Goal: Transaction & Acquisition: Purchase product/service

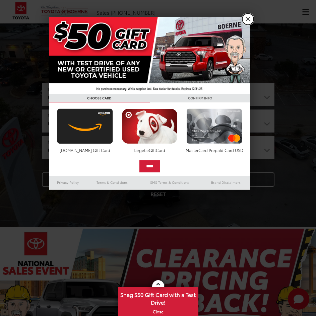
click at [249, 19] on link "X" at bounding box center [247, 18] width 11 height 11
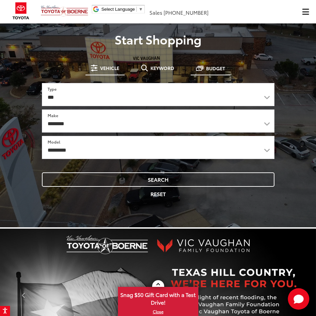
click at [212, 71] on span "Budget" at bounding box center [215, 68] width 19 height 5
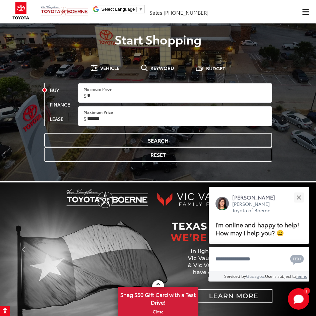
drag, startPoint x: 115, startPoint y: 161, endPoint x: 113, endPoint y: 158, distance: 4.2
click at [114, 161] on button "Reset" at bounding box center [158, 154] width 228 height 14
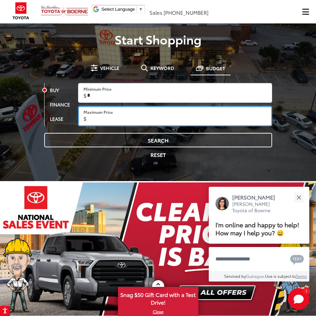
click at [242, 114] on input "Maximum Price" at bounding box center [175, 116] width 194 height 20
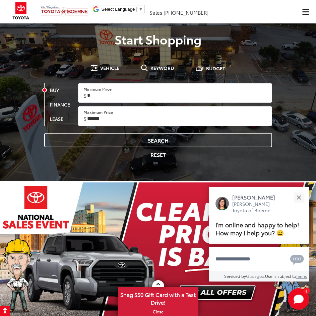
click at [292, 106] on div "**********" at bounding box center [158, 112] width 306 height 119
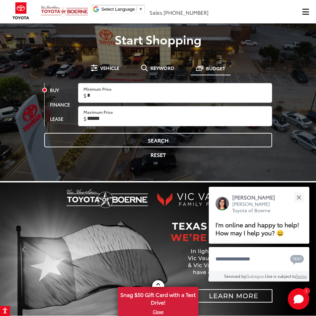
click at [105, 76] on div "**********" at bounding box center [158, 112] width 232 height 100
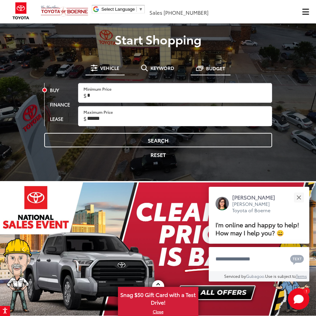
click at [111, 66] on span "Vehicle" at bounding box center [109, 68] width 19 height 5
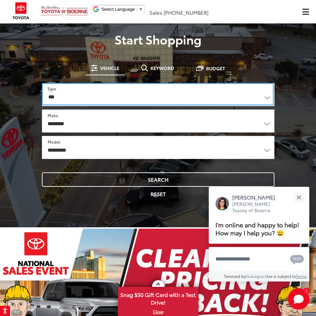
click at [111, 95] on select "*** *** **** *********" at bounding box center [158, 94] width 232 height 22
select select "******"
click at [42, 83] on select "*** *** **** *********" at bounding box center [158, 94] width 232 height 23
select select
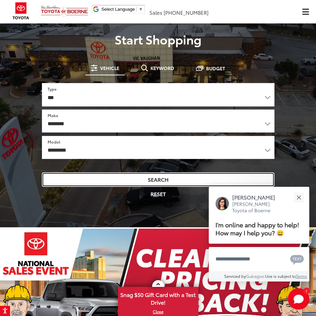
click at [170, 177] on button "Search" at bounding box center [158, 179] width 232 height 14
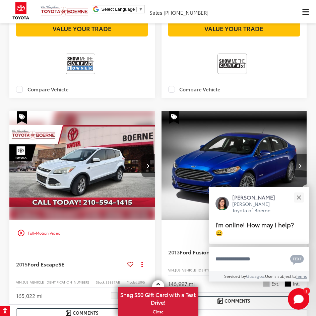
scroll to position [335, 0]
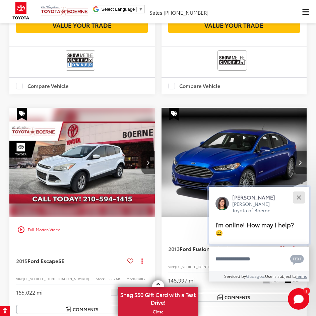
click at [296, 197] on button "Close" at bounding box center [298, 197] width 14 height 14
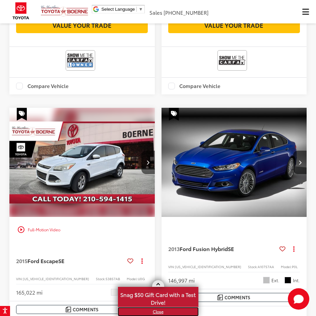
click at [155, 311] on link "X" at bounding box center [157, 311] width 79 height 7
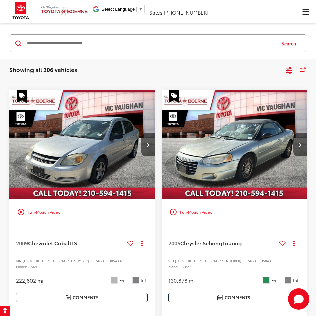
scroll to position [0, 0]
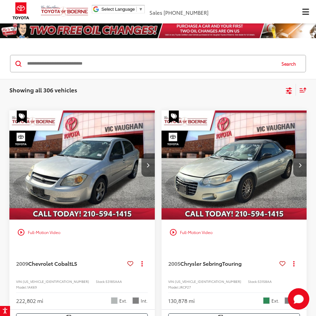
click at [289, 88] on icon "Select filters" at bounding box center [288, 89] width 6 height 4
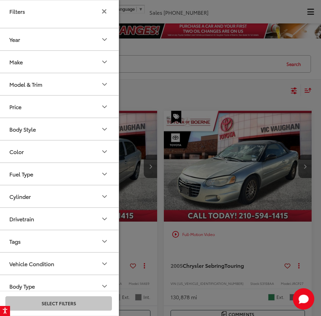
click at [288, 89] on div at bounding box center [160, 158] width 321 height 316
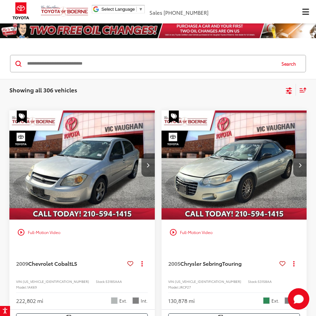
click at [302, 89] on icon "Select sort value" at bounding box center [303, 90] width 6 height 4
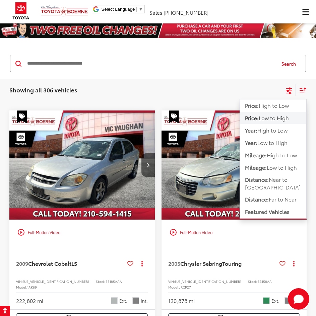
click at [303, 88] on icon "Select sort value" at bounding box center [302, 89] width 7 height 5
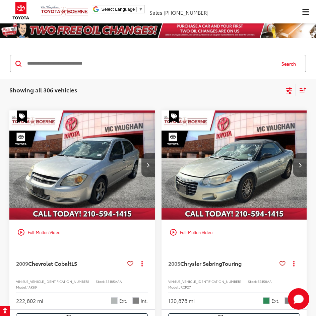
click at [292, 92] on icon "Select filters" at bounding box center [288, 91] width 8 height 8
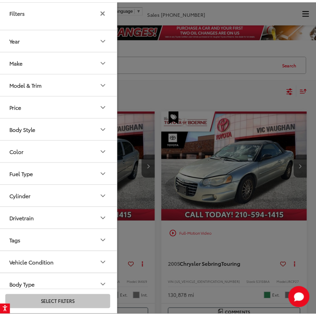
scroll to position [29, 0]
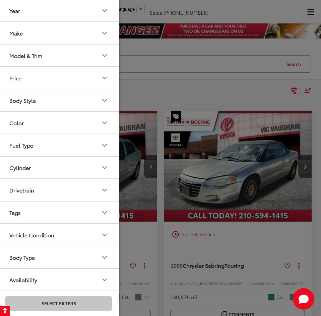
click at [91, 84] on button "Price" at bounding box center [59, 78] width 120 height 22
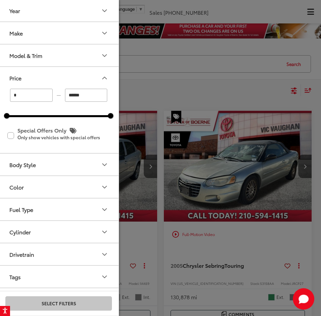
click at [105, 77] on icon "Price" at bounding box center [104, 78] width 8 height 8
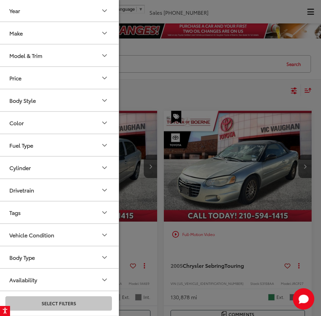
click at [107, 6] on button "Year" at bounding box center [59, 11] width 120 height 22
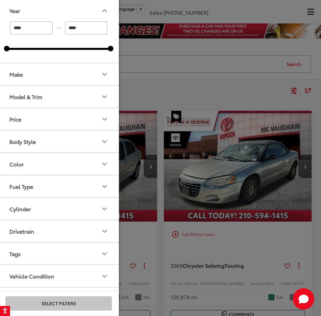
click at [107, 7] on icon "Year" at bounding box center [104, 11] width 8 height 8
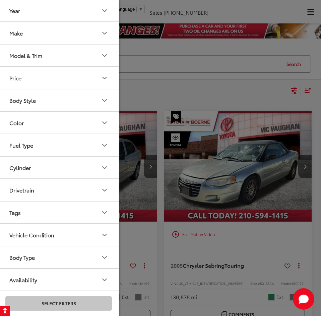
click at [156, 36] on div at bounding box center [160, 158] width 321 height 316
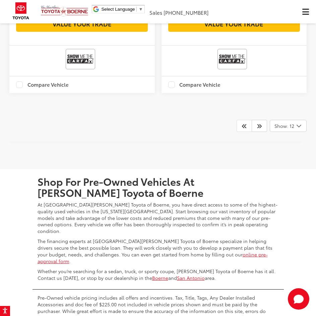
scroll to position [2209, 0]
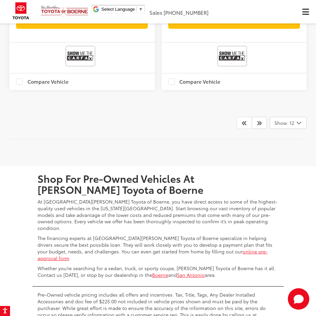
click at [285, 119] on span "Show: 12" at bounding box center [284, 122] width 20 height 7
click at [282, 167] on button "Show: 96" at bounding box center [288, 173] width 36 height 12
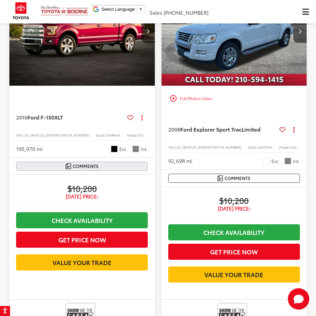
scroll to position [3554, 0]
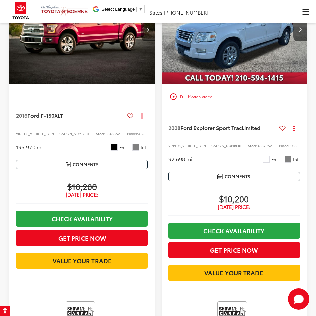
click at [300, 32] on icon "Next image" at bounding box center [299, 29] width 3 height 5
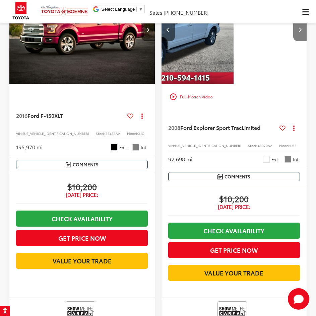
scroll to position [0, 146]
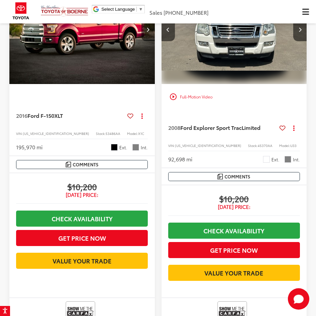
click at [217, 84] on img "2008 Ford Explorer Sport Trac Limited 1" at bounding box center [234, 29] width 146 height 109
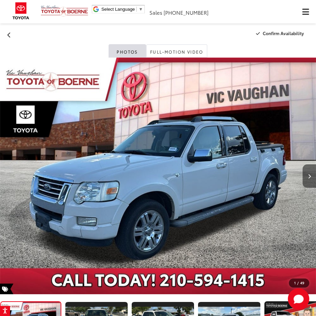
click at [308, 173] on button "Next image" at bounding box center [308, 175] width 13 height 23
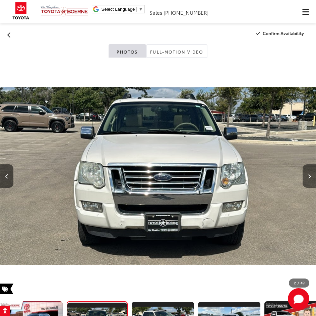
click at [314, 168] on button "Next image" at bounding box center [308, 175] width 13 height 23
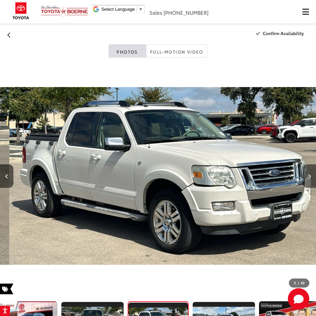
scroll to position [0, 631]
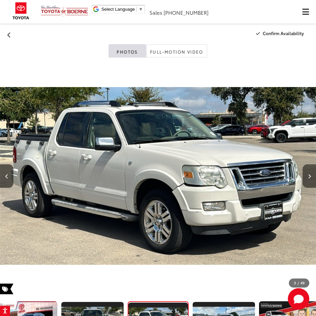
click at [314, 170] on button "Next image" at bounding box center [308, 175] width 13 height 23
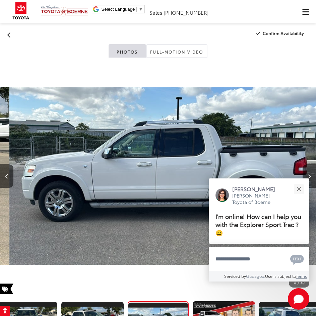
scroll to position [0, 947]
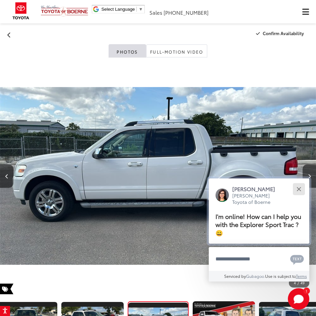
click at [297, 188] on div "Close" at bounding box center [298, 189] width 4 height 4
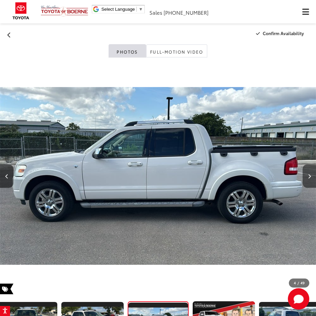
click at [304, 176] on button "Next image" at bounding box center [308, 175] width 13 height 23
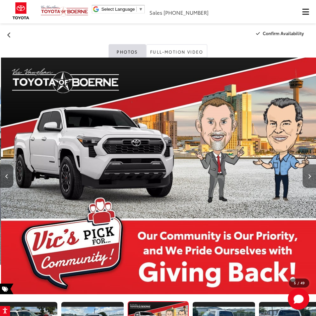
scroll to position [0, 1262]
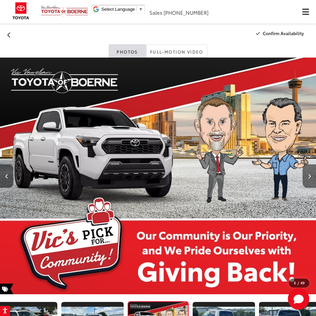
click at [304, 174] on button "Next image" at bounding box center [308, 175] width 13 height 23
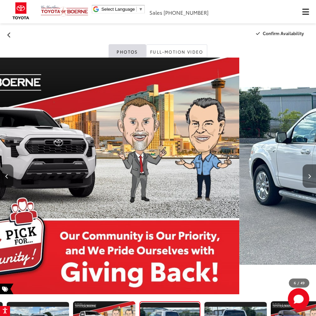
scroll to position [0, 204]
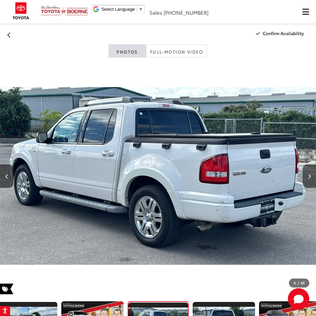
click at [304, 174] on button "Next image" at bounding box center [308, 175] width 13 height 23
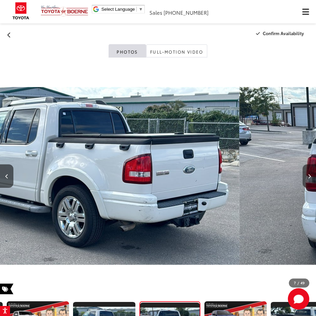
scroll to position [0, 270]
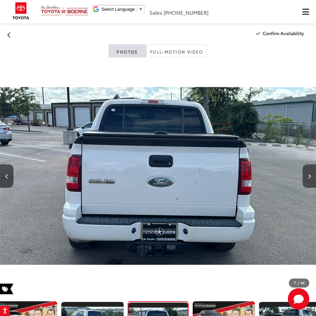
click at [304, 174] on button "Next image" at bounding box center [308, 175] width 13 height 23
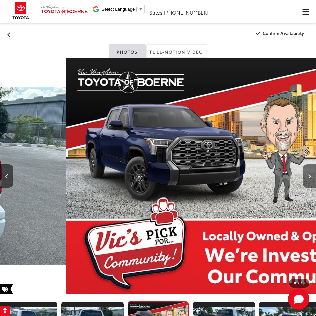
scroll to position [0, 2209]
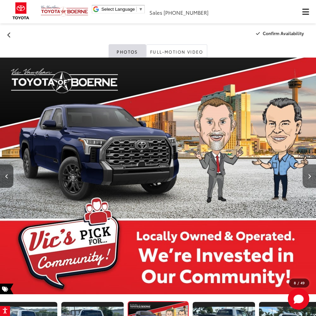
click at [303, 174] on button "Next image" at bounding box center [308, 175] width 13 height 23
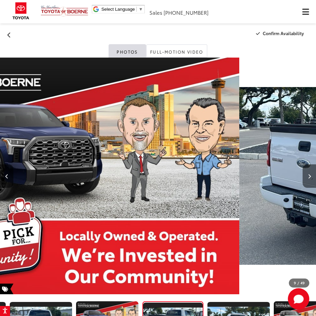
scroll to position [0, 403]
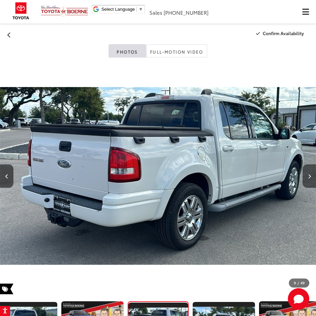
click at [303, 174] on button "Next image" at bounding box center [308, 175] width 13 height 23
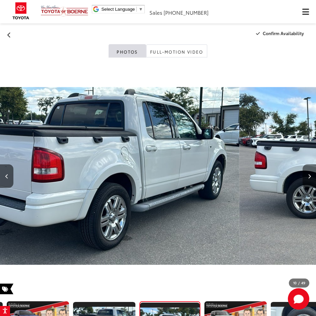
scroll to position [0, 469]
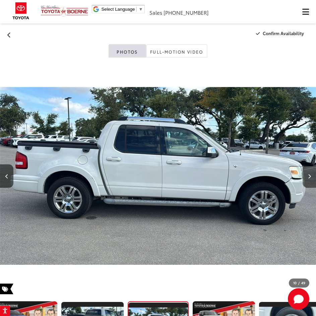
click at [303, 175] on button "Next image" at bounding box center [308, 175] width 13 height 23
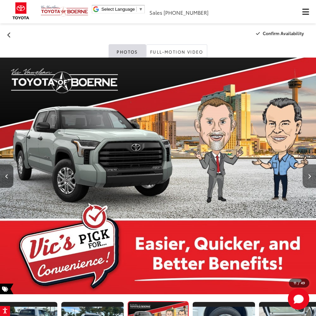
click at [303, 175] on button "Next image" at bounding box center [308, 175] width 13 height 23
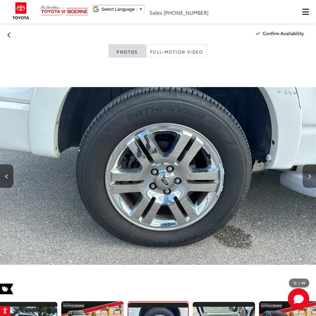
click at [303, 175] on button "Next image" at bounding box center [308, 175] width 13 height 23
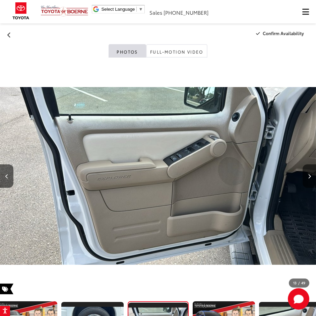
click at [299, 174] on div at bounding box center [291, 176] width 47 height 237
click at [304, 177] on button "Next image" at bounding box center [308, 175] width 13 height 23
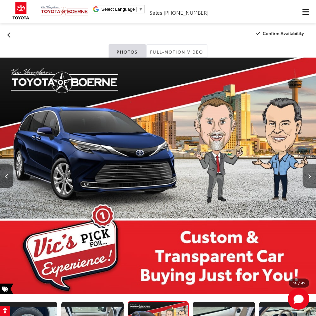
click at [304, 176] on button "Next image" at bounding box center [308, 175] width 13 height 23
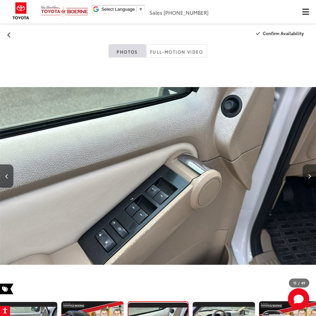
click at [303, 174] on button "Next image" at bounding box center [308, 175] width 13 height 23
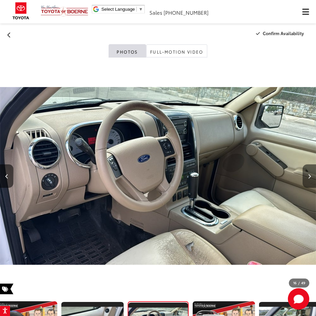
click at [303, 173] on button "Next image" at bounding box center [308, 175] width 13 height 23
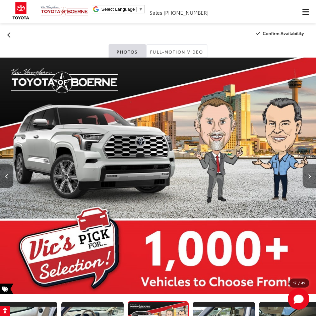
click at [303, 173] on button "Next image" at bounding box center [308, 175] width 13 height 23
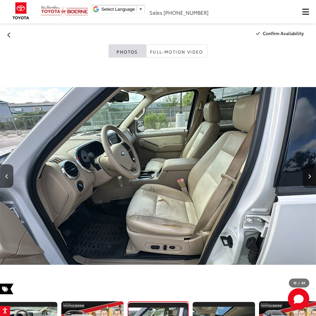
click at [303, 173] on button "Next image" at bounding box center [308, 175] width 13 height 23
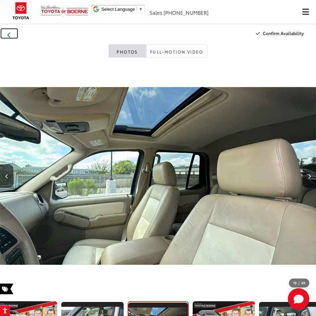
click at [10, 36] on icon "Back" at bounding box center [9, 35] width 4 height 6
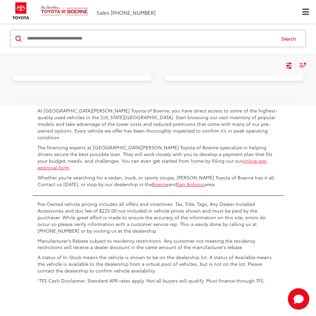
scroll to position [791, 0]
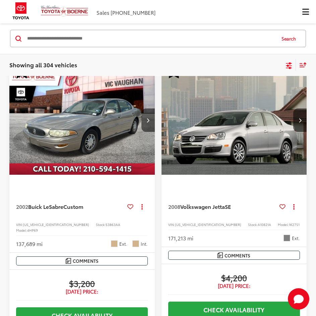
click at [281, 68] on div "Showing all 304 vehicles Clear All + 0" at bounding box center [146, 65] width 275 height 7
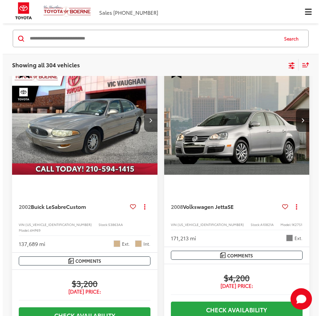
scroll to position [0, 0]
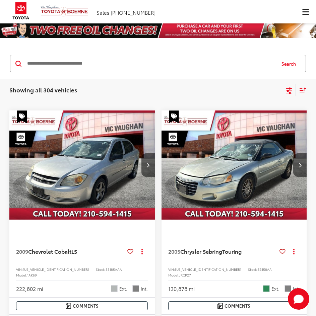
click at [287, 91] on icon "Select filters" at bounding box center [288, 89] width 6 height 4
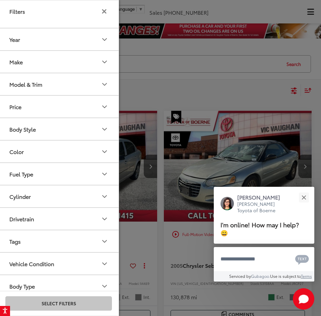
click at [97, 60] on button "Make" at bounding box center [59, 62] width 120 height 22
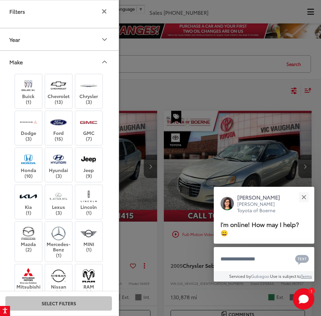
click at [97, 60] on button "Make" at bounding box center [59, 62] width 120 height 22
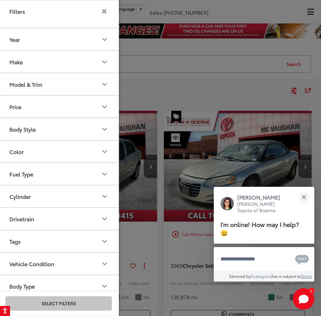
click at [103, 40] on icon "Year" at bounding box center [104, 39] width 8 height 8
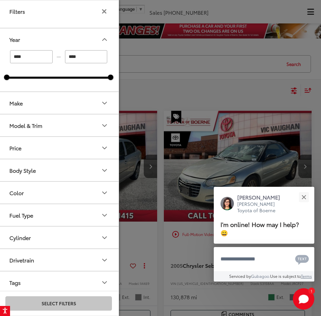
drag, startPoint x: 103, startPoint y: 35, endPoint x: 103, endPoint y: 31, distance: 4.4
click at [103, 33] on button "Year" at bounding box center [59, 39] width 120 height 22
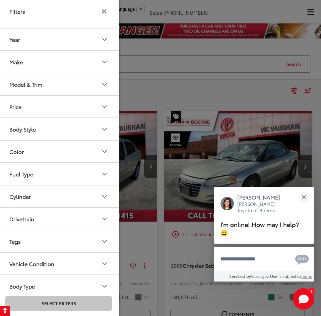
click at [105, 82] on icon "Model & Trim" at bounding box center [104, 84] width 8 height 8
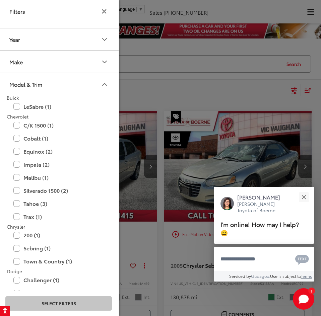
click at [105, 82] on icon "Model & Trim" at bounding box center [104, 84] width 8 height 8
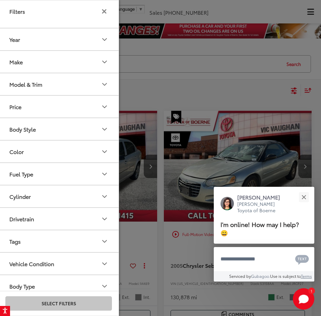
click at [104, 104] on icon "Price" at bounding box center [104, 107] width 8 height 8
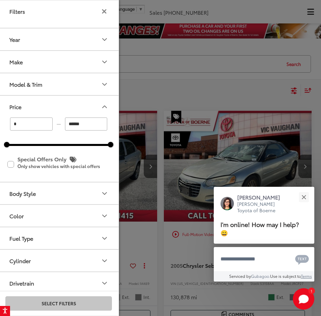
click at [104, 104] on icon "Price" at bounding box center [104, 107] width 8 height 8
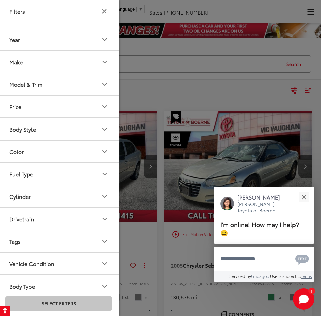
click at [99, 129] on button "Body Style" at bounding box center [59, 129] width 120 height 22
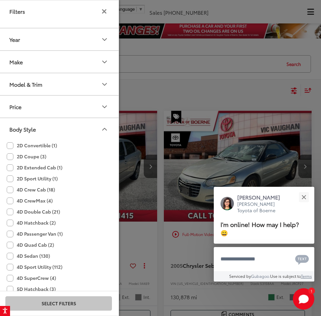
click at [99, 126] on button "Body Style" at bounding box center [59, 129] width 120 height 22
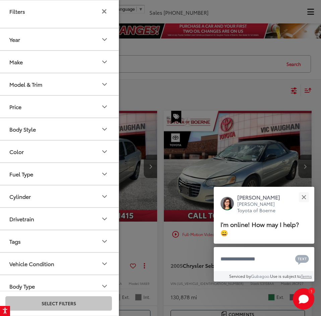
click at [104, 153] on icon "Color" at bounding box center [104, 152] width 8 height 8
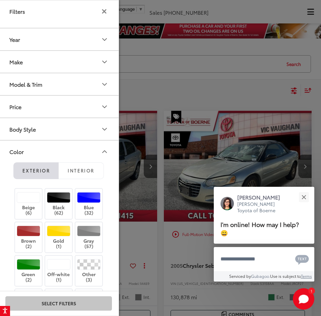
click at [104, 153] on icon "Color" at bounding box center [104, 152] width 8 height 8
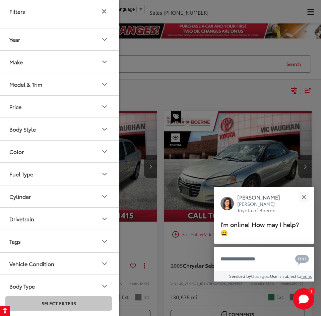
click at [107, 179] on button "Fuel Type" at bounding box center [59, 174] width 120 height 22
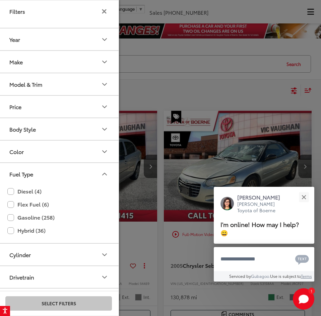
click at [107, 179] on button "Fuel Type" at bounding box center [59, 174] width 120 height 22
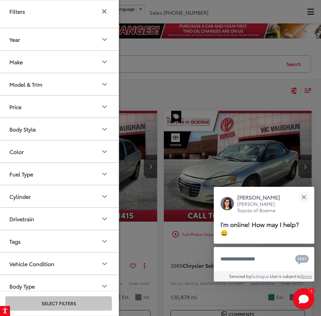
click at [105, 192] on icon "Cylinder" at bounding box center [104, 196] width 8 height 8
click at [106, 193] on icon "Cylinder" at bounding box center [104, 196] width 8 height 8
click at [109, 221] on button "Drivetrain" at bounding box center [59, 219] width 120 height 22
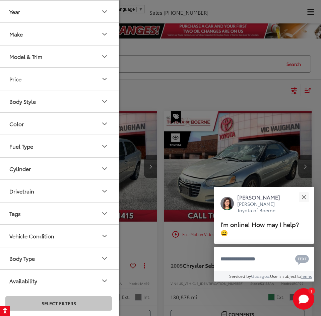
scroll to position [29, 0]
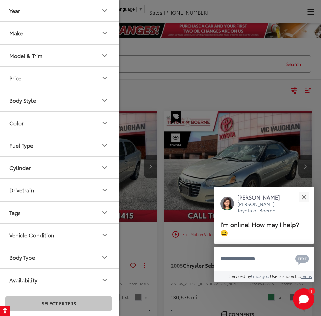
click at [95, 210] on button "Tags" at bounding box center [59, 212] width 120 height 22
click at [91, 227] on button "Vehicle Condition" at bounding box center [59, 235] width 120 height 22
click at [105, 256] on icon "Body Type" at bounding box center [104, 257] width 8 height 8
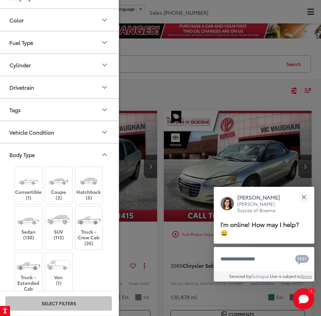
scroll to position [171, 0]
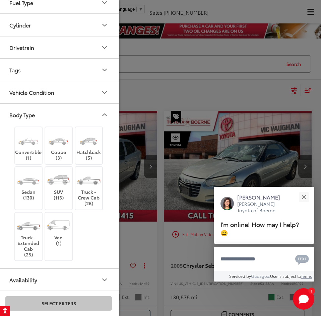
click at [107, 114] on icon "Body Type" at bounding box center [104, 115] width 8 height 8
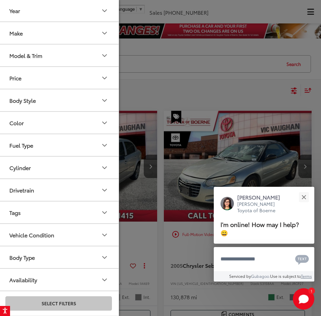
drag, startPoint x: 103, startPoint y: 279, endPoint x: 105, endPoint y: 286, distance: 6.9
click at [105, 286] on button "Availability" at bounding box center [59, 280] width 120 height 22
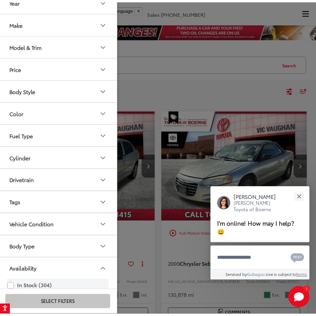
scroll to position [48, 0]
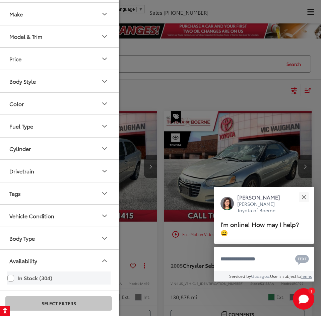
click at [97, 278] on label "In Stock (304)" at bounding box center [58, 278] width 102 height 12
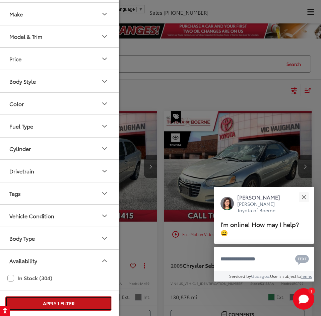
click at [86, 308] on button "Apply 1 Filter" at bounding box center [58, 303] width 106 height 14
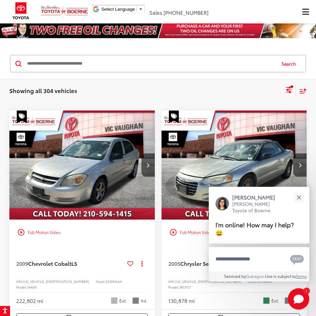
scroll to position [58, 0]
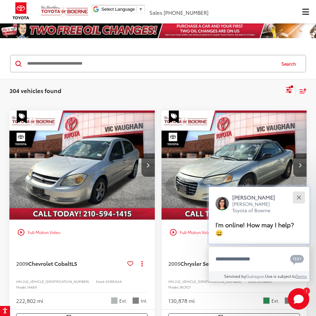
click at [299, 192] on button "Close" at bounding box center [298, 197] width 14 height 14
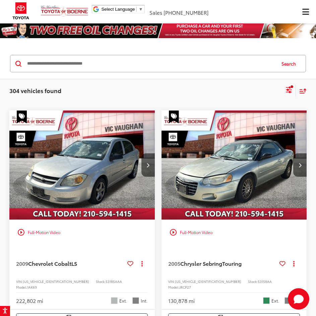
click at [291, 87] on div "Select filters" at bounding box center [291, 86] width 3 height 3
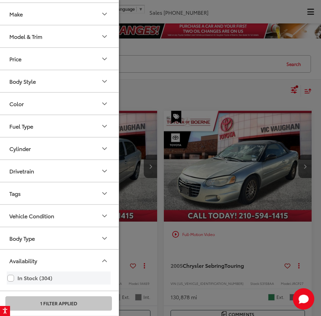
click at [35, 278] on label "In Stock (304)" at bounding box center [58, 278] width 102 height 12
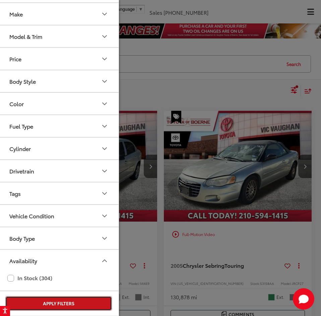
click at [55, 304] on button "Apply Filters" at bounding box center [58, 303] width 106 height 14
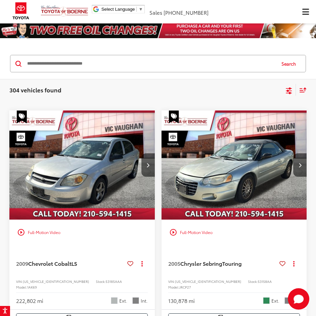
scroll to position [48, 0]
click at [286, 92] on icon "Select filters" at bounding box center [288, 91] width 8 height 8
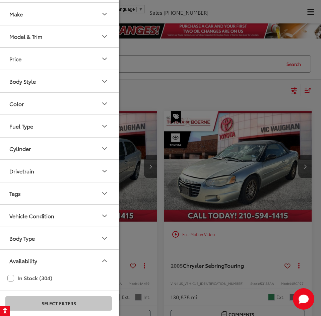
drag, startPoint x: 271, startPoint y: 99, endPoint x: 292, endPoint y: 89, distance: 23.2
click at [271, 98] on div at bounding box center [160, 158] width 321 height 316
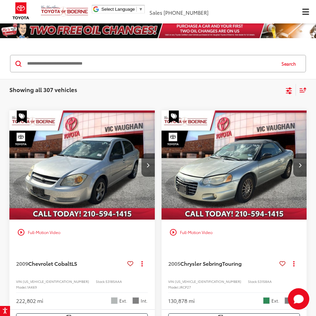
click at [303, 91] on icon "Select sort value" at bounding box center [302, 89] width 7 height 5
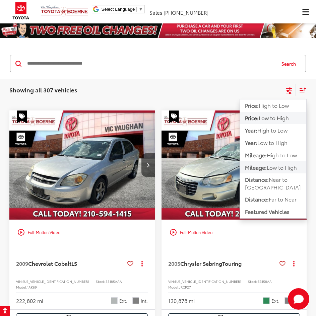
click at [281, 171] on span "Low to High" at bounding box center [281, 167] width 30 height 8
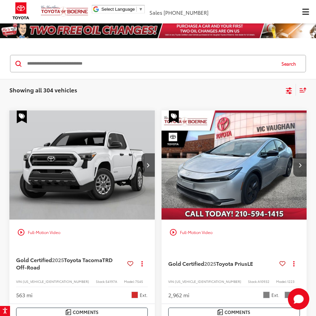
click at [304, 91] on icon "Select sort value" at bounding box center [302, 89] width 7 height 5
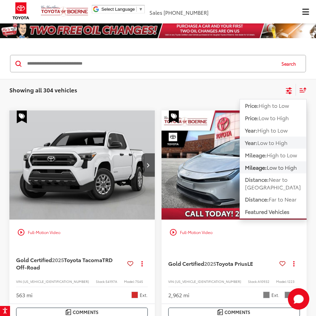
click at [272, 142] on span "Low to High" at bounding box center [272, 143] width 30 height 8
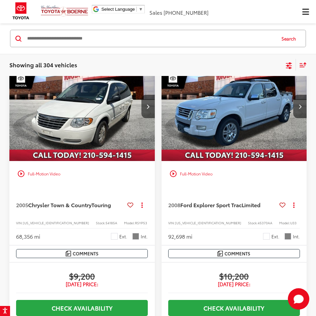
scroll to position [770, 0]
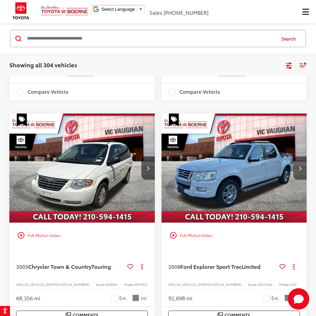
click at [298, 157] on button "Next image" at bounding box center [299, 167] width 13 height 23
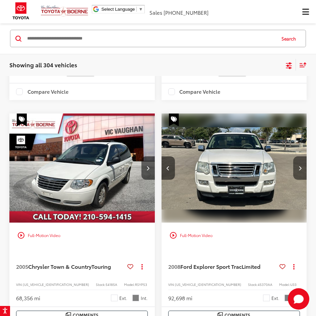
click at [293, 156] on button "Next image" at bounding box center [299, 167] width 13 height 23
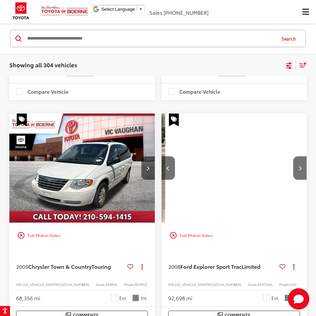
scroll to position [0, 292]
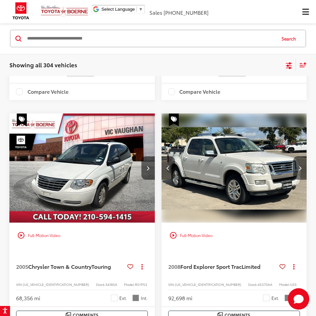
click at [293, 154] on div at bounding box center [233, 167] width 145 height 109
click at [294, 156] on button "Next image" at bounding box center [299, 167] width 13 height 23
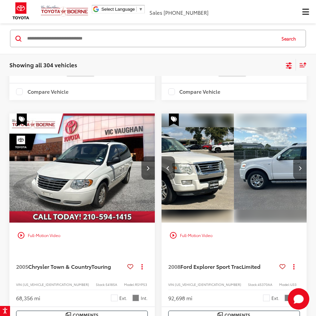
scroll to position [0, 438]
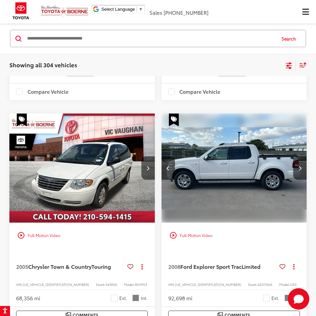
click at [287, 66] on icon "Select filters" at bounding box center [288, 64] width 6 height 4
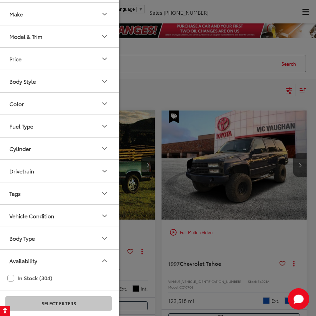
scroll to position [0, 446]
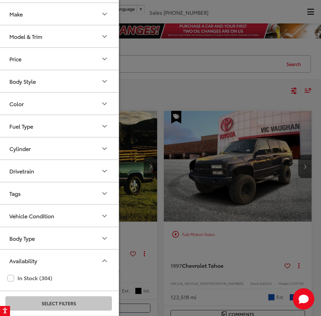
click at [289, 86] on div at bounding box center [160, 158] width 321 height 316
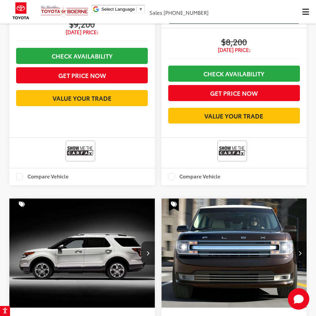
scroll to position [3480, 0]
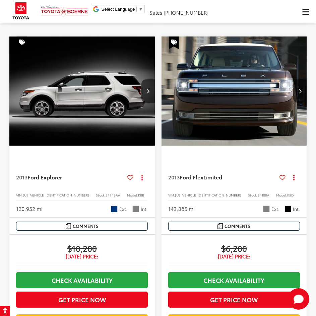
click at [142, 106] on img "2013 Ford Explorer Base 0" at bounding box center [82, 90] width 146 height 109
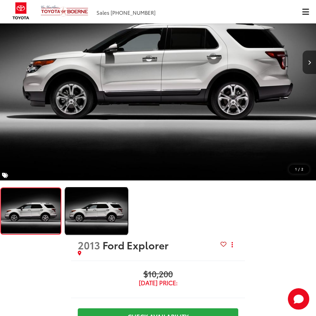
click at [118, 209] on img "Expand Photo 1" at bounding box center [97, 211] width 64 height 48
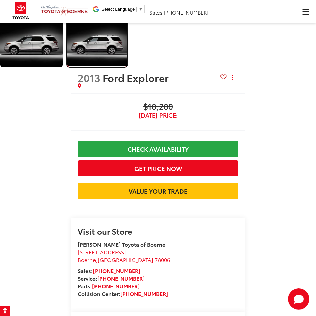
scroll to position [469, 0]
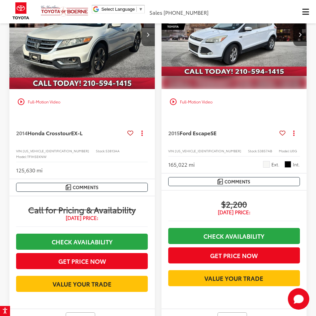
scroll to position [4303, 0]
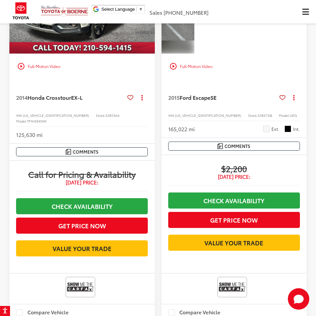
scroll to position [0, 292]
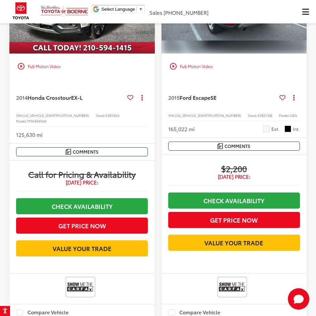
scroll to position [0, 438]
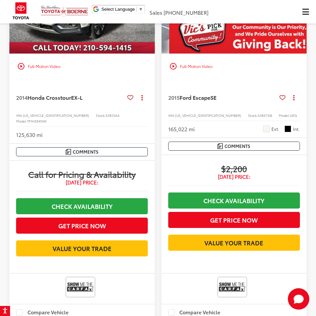
scroll to position [0, 584]
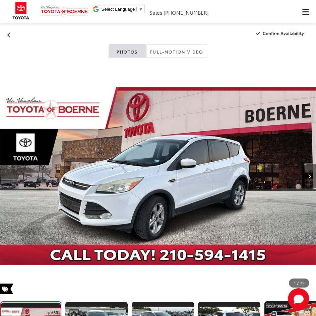
click at [308, 164] on button "Next image" at bounding box center [308, 175] width 13 height 23
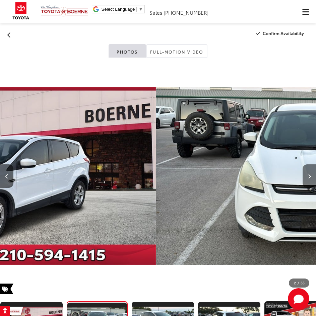
click at [308, 164] on button "Next image" at bounding box center [308, 175] width 13 height 23
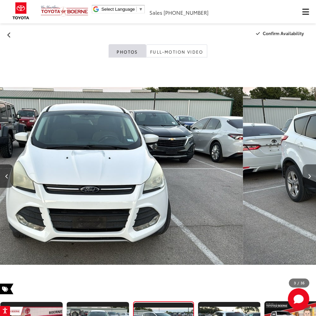
scroll to position [0, 5]
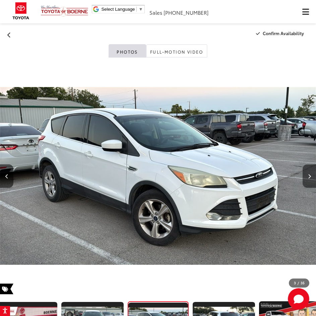
click at [307, 164] on button "Next image" at bounding box center [308, 175] width 13 height 23
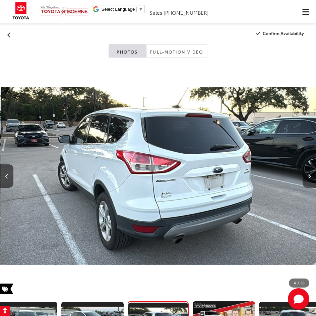
scroll to position [0, 947]
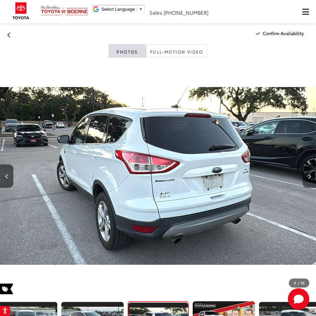
click at [308, 148] on div at bounding box center [291, 176] width 47 height 237
click at [311, 177] on button "Next image" at bounding box center [308, 175] width 13 height 23
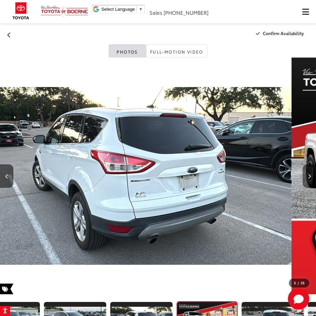
scroll to position [0, 138]
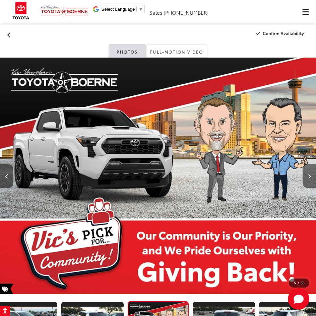
click at [310, 175] on icon "Next image" at bounding box center [309, 176] width 3 height 5
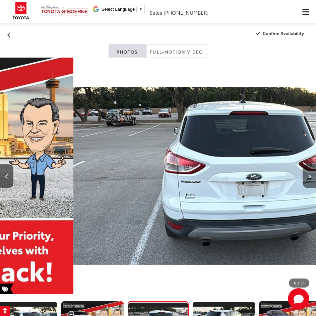
scroll to position [0, 1578]
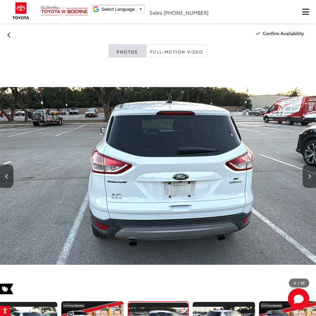
click at [309, 175] on icon "Next image" at bounding box center [309, 176] width 3 height 5
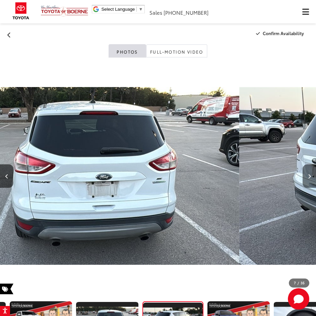
scroll to position [0, 270]
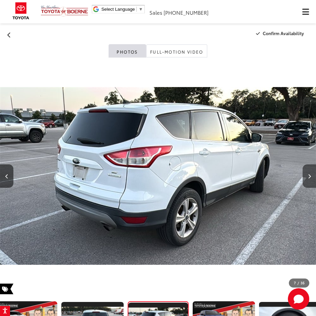
click at [308, 174] on icon "Next image" at bounding box center [309, 176] width 3 height 5
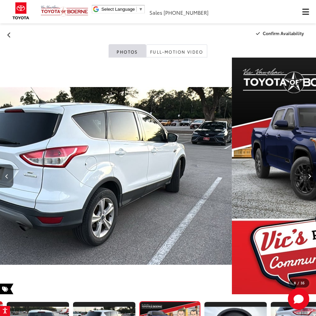
scroll to position [0, 337]
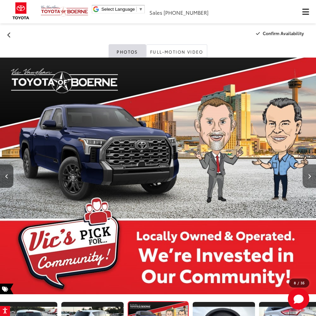
click at [308, 174] on icon "Next image" at bounding box center [309, 176] width 3 height 5
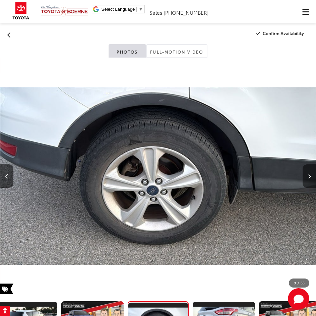
scroll to position [0, 2525]
click at [308, 174] on icon "Next image" at bounding box center [309, 176] width 3 height 5
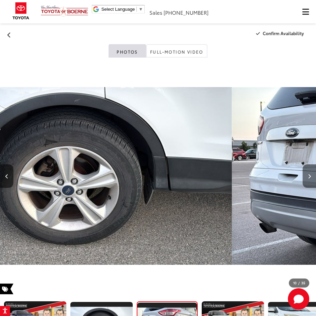
scroll to position [0, 469]
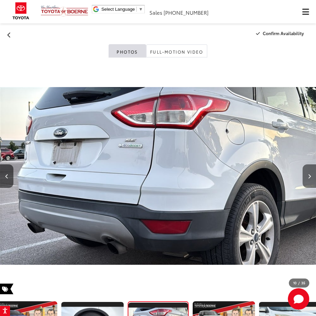
click at [308, 174] on icon "Next image" at bounding box center [309, 176] width 3 height 5
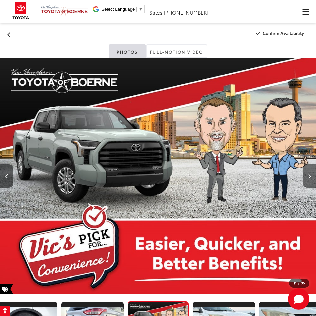
click at [308, 174] on icon "Next image" at bounding box center [309, 176] width 3 height 5
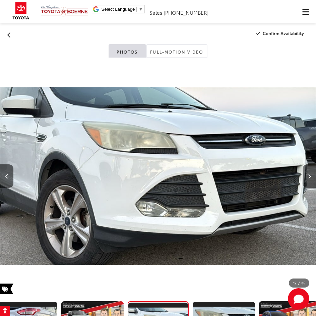
click at [308, 174] on icon "Next image" at bounding box center [309, 176] width 3 height 5
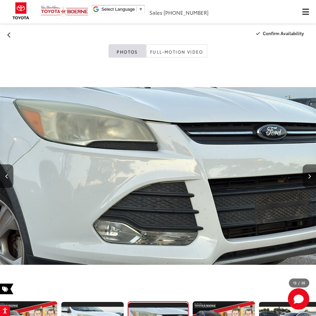
click at [307, 178] on button "Next image" at bounding box center [308, 175] width 13 height 23
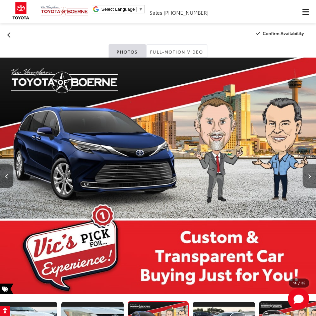
click at [307, 178] on button "Next image" at bounding box center [308, 175] width 13 height 23
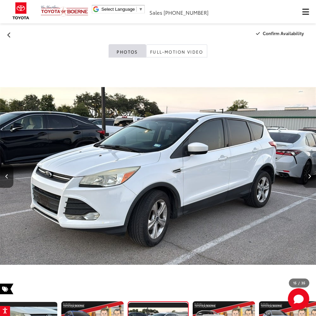
click at [307, 178] on button "Next image" at bounding box center [308, 175] width 13 height 23
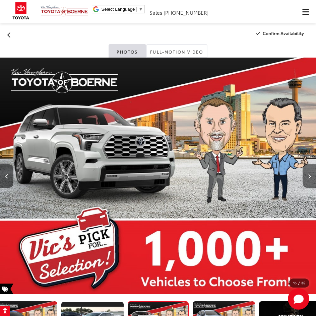
click at [307, 178] on button "Next image" at bounding box center [308, 175] width 13 height 23
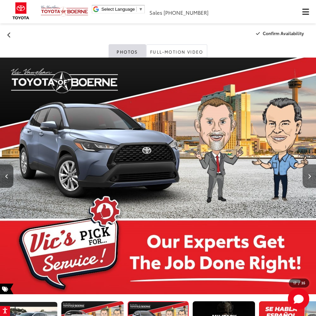
click at [307, 178] on button "Next image" at bounding box center [308, 175] width 13 height 23
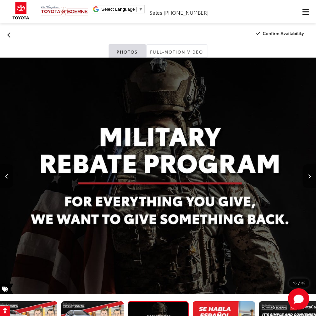
click at [306, 179] on button "Next image" at bounding box center [308, 175] width 13 height 23
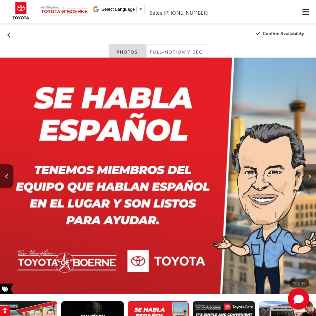
click at [306, 179] on button "Next image" at bounding box center [308, 175] width 13 height 23
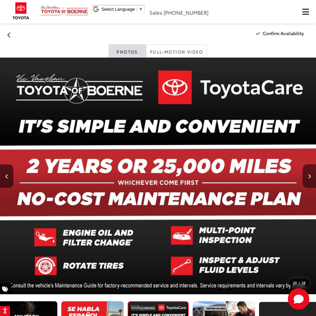
click at [306, 179] on button "Next image" at bounding box center [308, 175] width 13 height 23
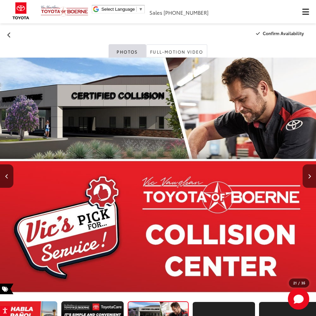
click at [305, 179] on button "Next image" at bounding box center [308, 175] width 13 height 23
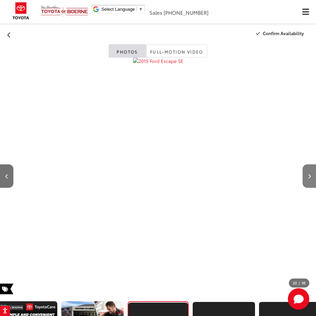
click at [305, 179] on button "Next image" at bounding box center [308, 175] width 13 height 23
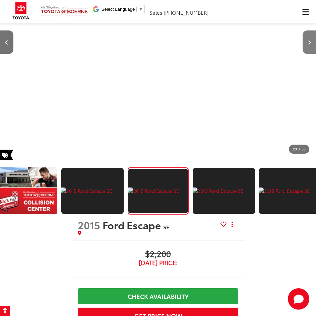
drag, startPoint x: 307, startPoint y: 50, endPoint x: 307, endPoint y: 46, distance: 4.4
click at [307, 46] on button "Next image" at bounding box center [308, 41] width 13 height 23
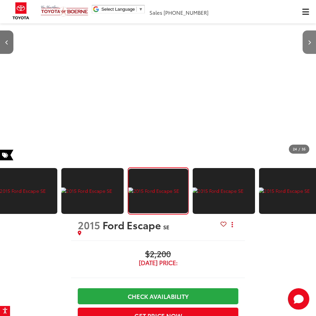
click at [307, 46] on button "Next image" at bounding box center [308, 41] width 13 height 23
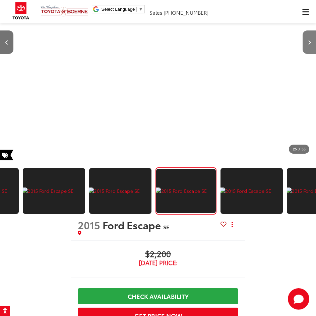
click at [307, 46] on button "Next image" at bounding box center [308, 41] width 13 height 23
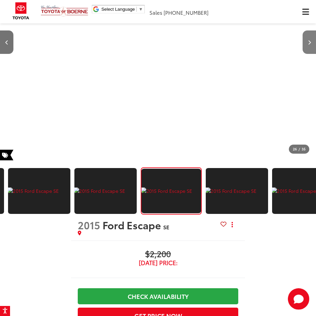
click at [307, 46] on button "Next image" at bounding box center [308, 41] width 13 height 23
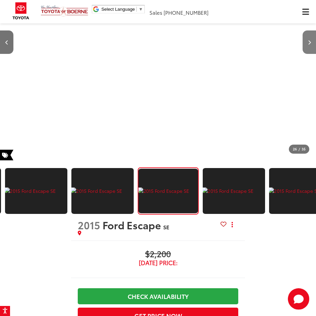
click at [307, 46] on button "Next image" at bounding box center [308, 41] width 13 height 23
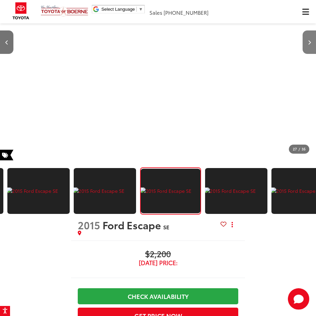
click at [307, 46] on button "Next image" at bounding box center [308, 41] width 13 height 23
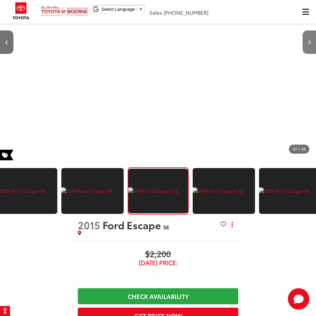
click at [307, 46] on button "Next image" at bounding box center [308, 41] width 13 height 23
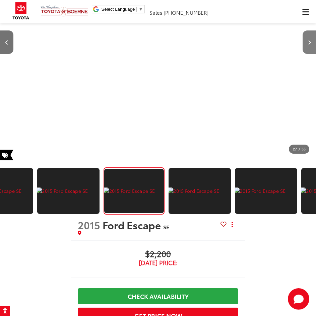
click at [307, 46] on button "Next image" at bounding box center [308, 41] width 13 height 23
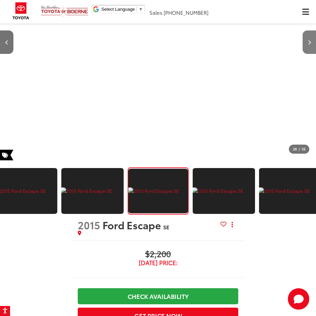
click at [307, 46] on button "Next image" at bounding box center [308, 41] width 13 height 23
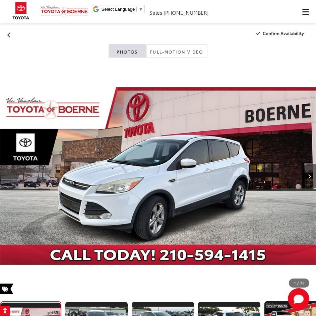
click at [308, 178] on icon "Next image" at bounding box center [309, 176] width 3 height 5
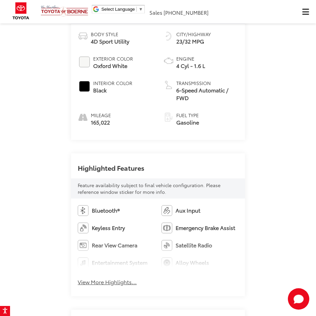
scroll to position [703, 0]
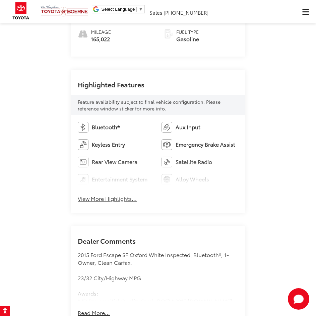
click at [105, 195] on button "View More Highlights..." at bounding box center [107, 199] width 59 height 8
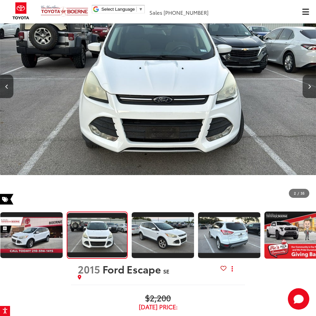
scroll to position [0, 0]
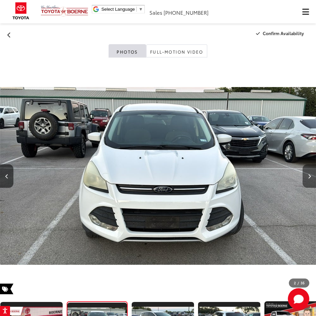
click at [305, 172] on button "Next image" at bounding box center [308, 175] width 13 height 23
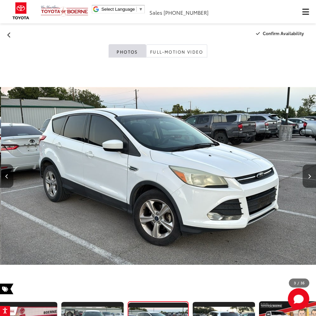
click at [305, 172] on button "Next image" at bounding box center [308, 175] width 13 height 23
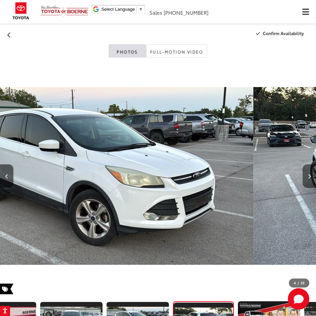
scroll to position [0, 72]
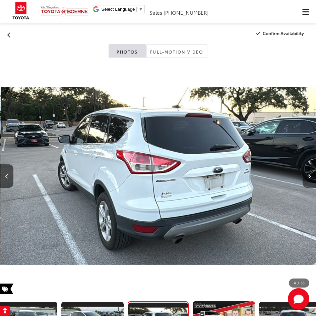
click at [305, 172] on button "Next image" at bounding box center [308, 175] width 13 height 23
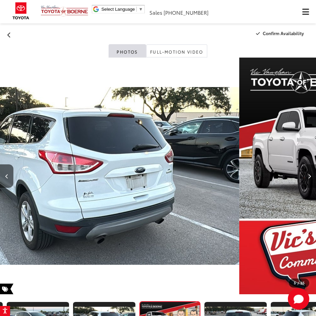
scroll to position [0, 138]
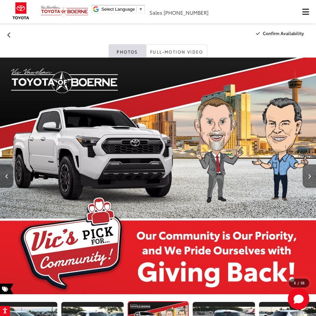
click at [305, 172] on button "Next image" at bounding box center [308, 175] width 13 height 23
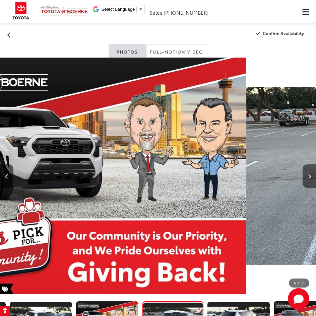
scroll to position [0, 204]
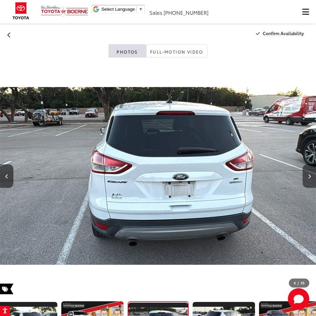
click at [305, 172] on button "Next image" at bounding box center [308, 175] width 13 height 23
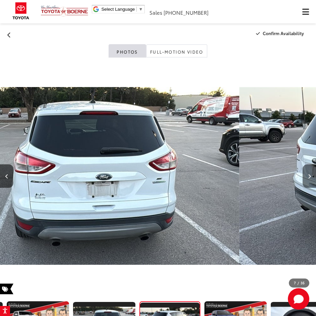
scroll to position [0, 0]
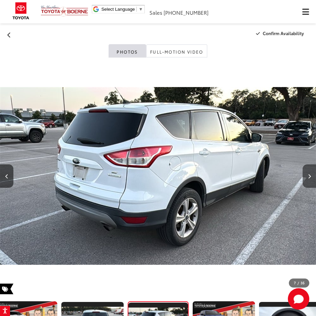
click at [305, 172] on button "Next image" at bounding box center [308, 175] width 13 height 23
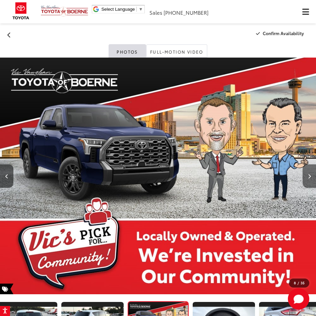
click at [305, 172] on button "Next image" at bounding box center [308, 175] width 13 height 23
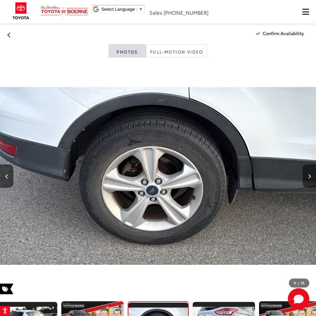
click at [305, 172] on button "Next image" at bounding box center [308, 175] width 13 height 23
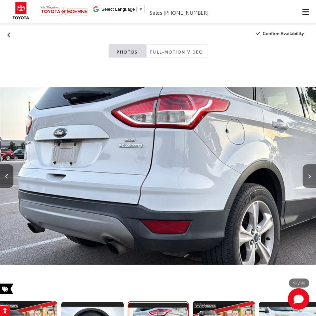
click at [305, 172] on button "Next image" at bounding box center [308, 175] width 13 height 23
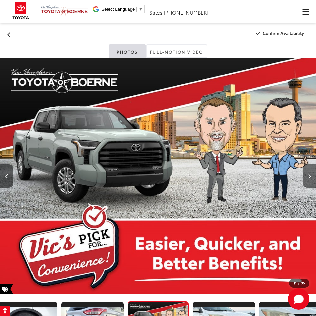
click at [305, 172] on button "Next image" at bounding box center [308, 175] width 13 height 23
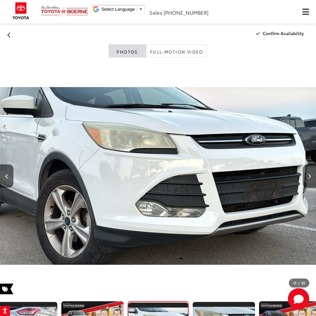
click at [305, 172] on button "Next image" at bounding box center [308, 175] width 13 height 23
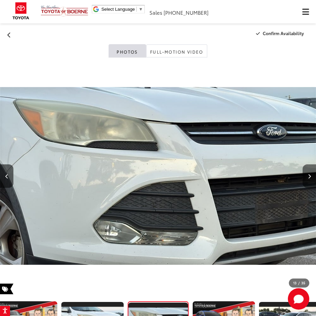
click at [305, 172] on button "Next image" at bounding box center [308, 175] width 13 height 23
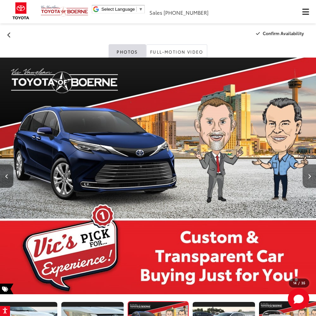
click at [305, 172] on button "Next image" at bounding box center [308, 175] width 13 height 23
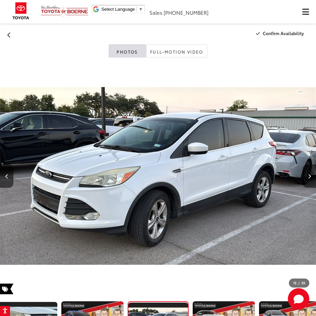
click at [305, 172] on button "Next image" at bounding box center [308, 175] width 13 height 23
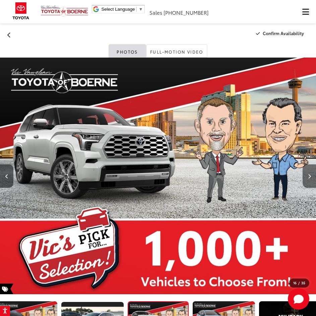
click at [305, 172] on button "Next image" at bounding box center [308, 175] width 13 height 23
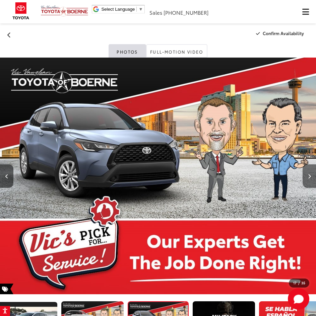
click at [305, 173] on button "Next image" at bounding box center [308, 175] width 13 height 23
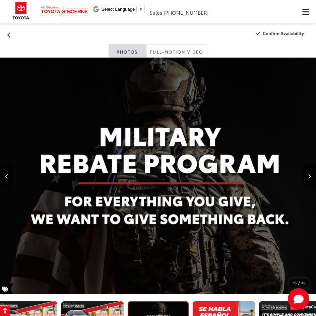
click at [305, 173] on button "Next image" at bounding box center [308, 175] width 13 height 23
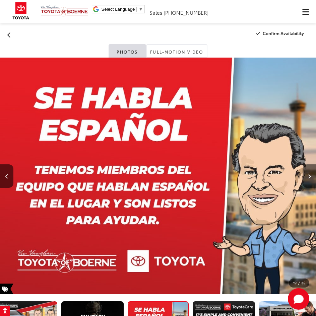
click at [305, 173] on button "Next image" at bounding box center [308, 175] width 13 height 23
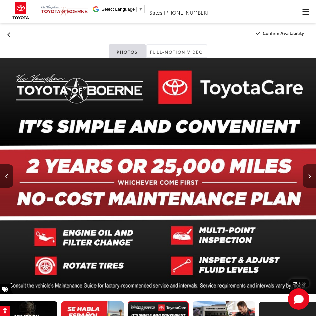
click at [305, 173] on button "Next image" at bounding box center [308, 175] width 13 height 23
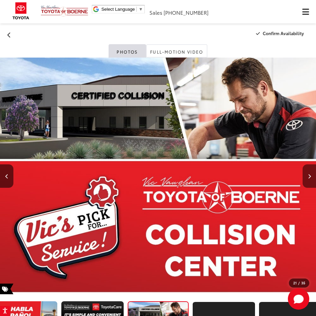
click at [304, 173] on button "Next image" at bounding box center [308, 175] width 13 height 23
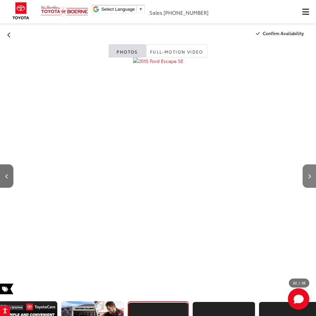
click at [303, 172] on button "Next image" at bounding box center [308, 175] width 13 height 23
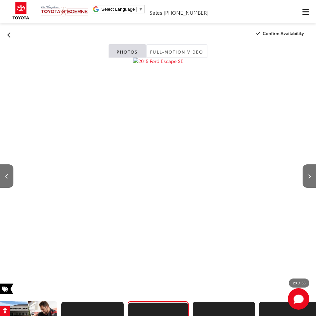
click at [14, 180] on div at bounding box center [23, 176] width 47 height 237
click at [174, 55] on link "Full-Motion Video" at bounding box center [176, 50] width 61 height 13
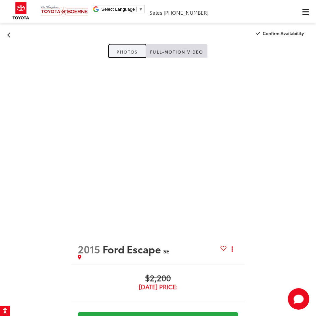
click at [132, 56] on link "Photos" at bounding box center [126, 50] width 37 height 13
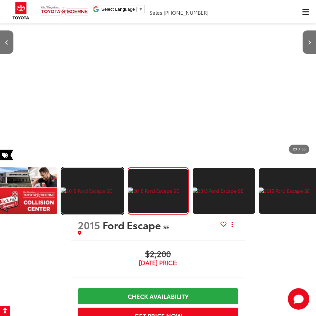
click at [70, 194] on link "Expand Photo 21" at bounding box center [92, 190] width 62 height 47
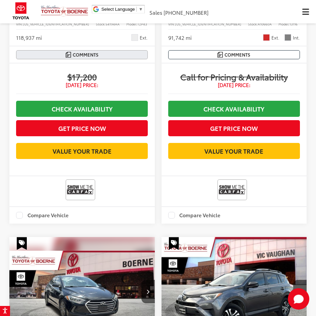
scroll to position [7103, 0]
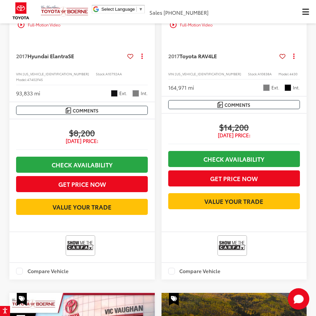
scroll to position [7437, 0]
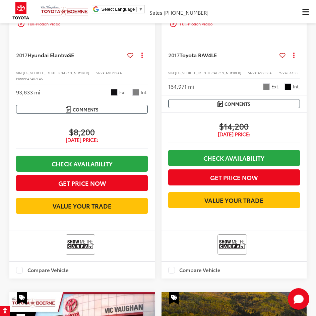
scroll to position [0, 584]
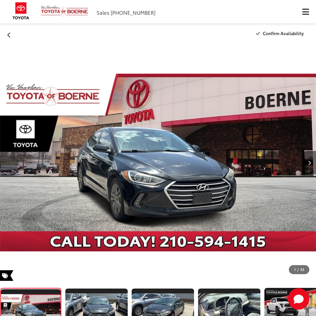
drag, startPoint x: 313, startPoint y: 142, endPoint x: 310, endPoint y: 139, distance: 4.8
click at [310, 151] on button "Next image" at bounding box center [308, 162] width 13 height 23
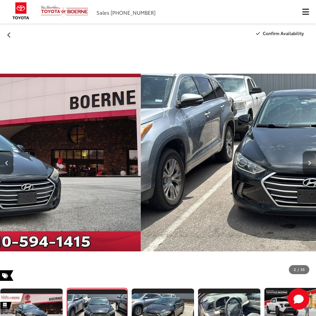
click at [309, 151] on button "Next image" at bounding box center [308, 162] width 13 height 23
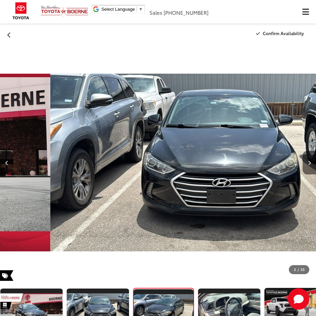
scroll to position [0, 5]
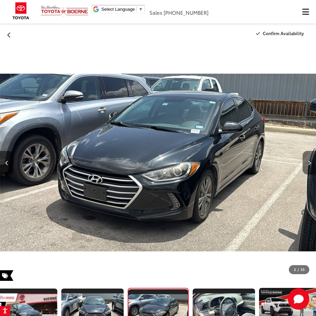
click at [308, 151] on button "Next image" at bounding box center [308, 162] width 13 height 23
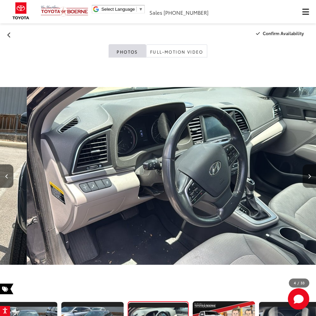
scroll to position [0, 947]
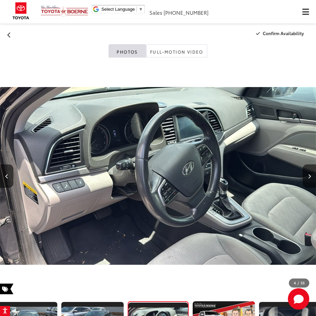
click at [306, 138] on div at bounding box center [291, 176] width 47 height 237
click at [311, 177] on button "Next image" at bounding box center [308, 175] width 13 height 23
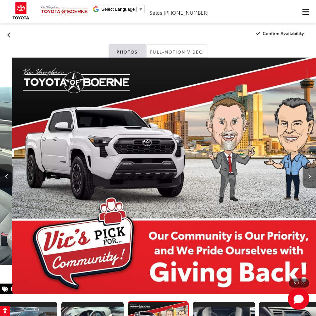
scroll to position [0, 1262]
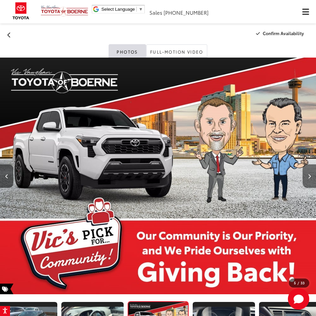
click at [310, 176] on icon "Next image" at bounding box center [309, 176] width 3 height 5
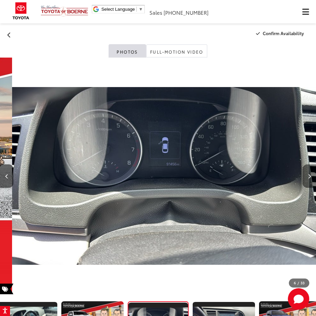
scroll to position [0, 1578]
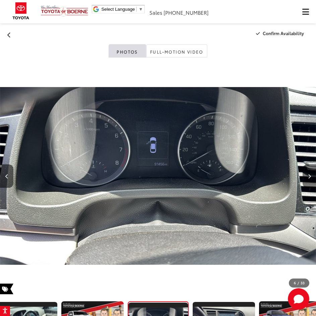
click at [310, 176] on icon "Next image" at bounding box center [309, 176] width 3 height 5
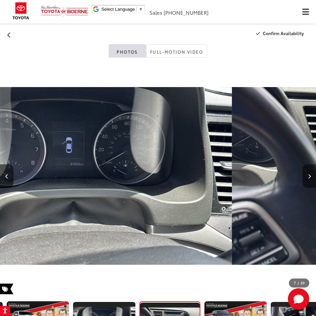
scroll to position [0, 270]
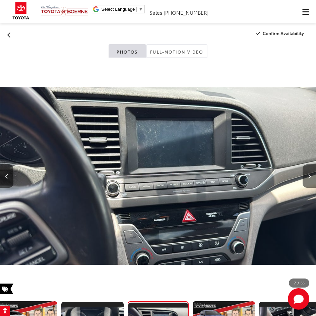
click at [309, 176] on icon "Next image" at bounding box center [309, 176] width 3 height 5
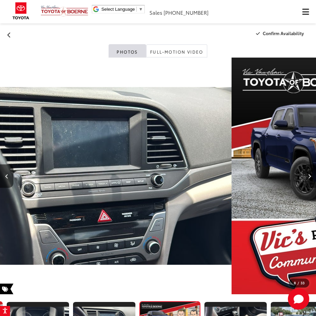
scroll to position [0, 337]
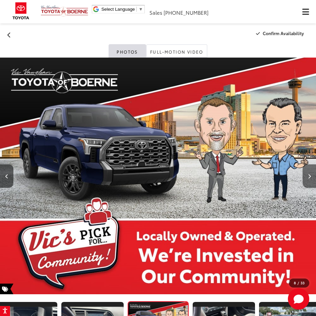
click at [308, 177] on icon "Next image" at bounding box center [309, 176] width 3 height 5
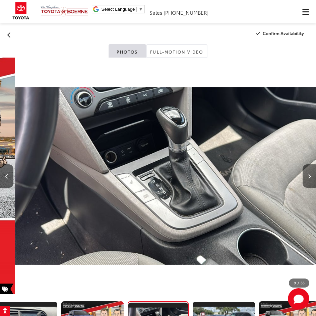
scroll to position [0, 2525]
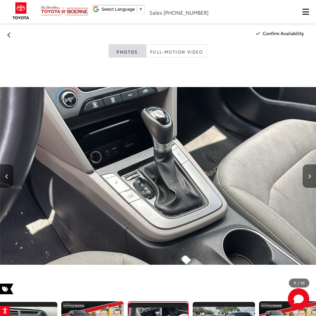
click at [311, 178] on button "Next image" at bounding box center [308, 175] width 13 height 23
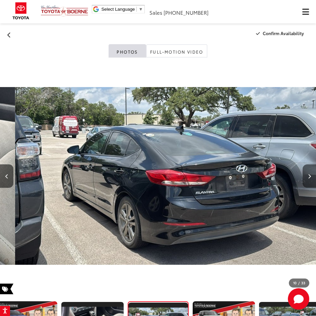
scroll to position [0, 0]
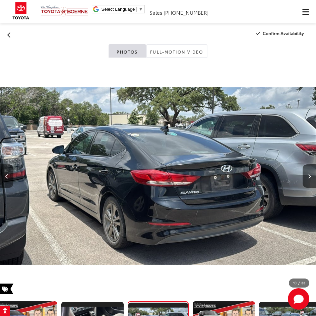
click at [5, 174] on button "Previous image" at bounding box center [6, 175] width 13 height 23
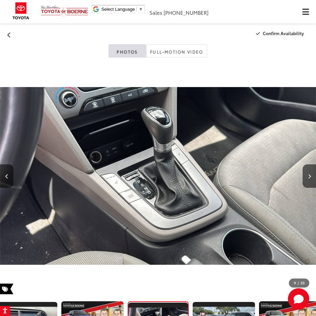
click at [301, 173] on div at bounding box center [291, 176] width 47 height 237
click at [304, 174] on button "Next image" at bounding box center [308, 175] width 13 height 23
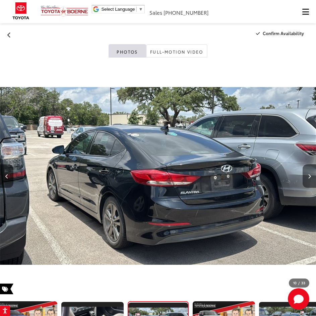
click at [304, 174] on button "Next image" at bounding box center [308, 175] width 13 height 23
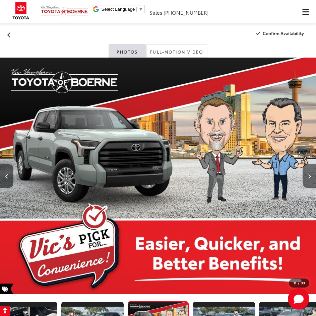
click at [304, 174] on button "Next image" at bounding box center [308, 175] width 13 height 23
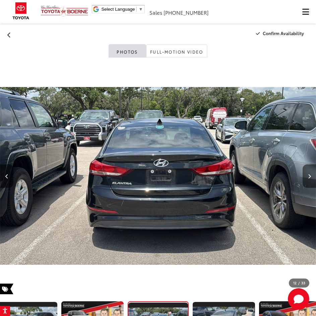
click at [304, 173] on button "Next image" at bounding box center [308, 175] width 13 height 23
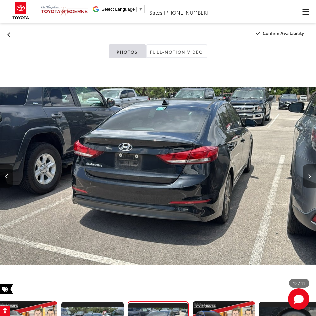
click at [304, 173] on button "Next image" at bounding box center [308, 175] width 13 height 23
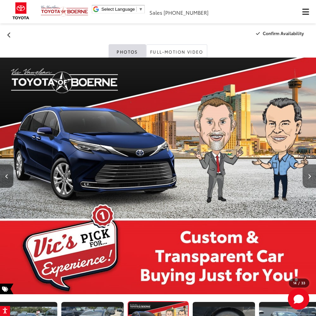
click at [304, 173] on button "Next image" at bounding box center [308, 175] width 13 height 23
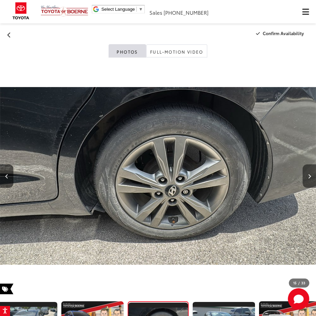
click at [304, 173] on button "Next image" at bounding box center [308, 175] width 13 height 23
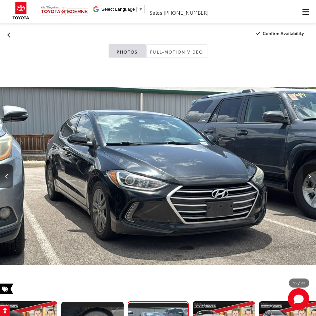
click at [305, 173] on button "Next image" at bounding box center [308, 175] width 13 height 23
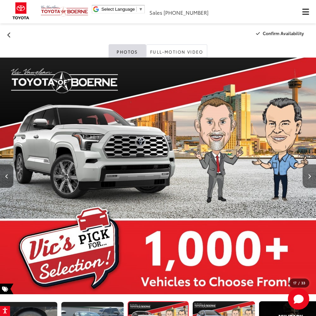
click at [305, 173] on button "Next image" at bounding box center [308, 175] width 13 height 23
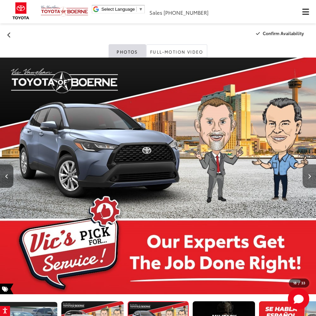
click at [305, 173] on button "Next image" at bounding box center [308, 175] width 13 height 23
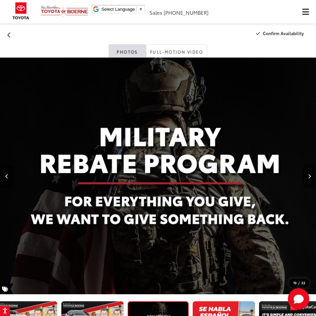
click at [305, 173] on button "Next image" at bounding box center [308, 175] width 13 height 23
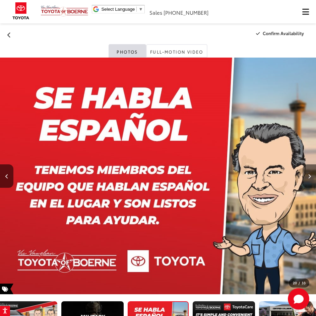
click at [305, 173] on button "Next image" at bounding box center [308, 175] width 13 height 23
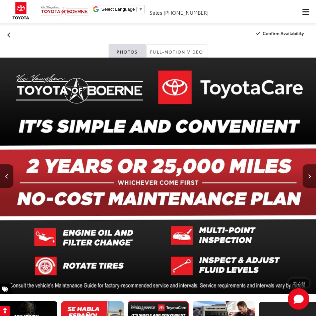
click at [305, 173] on button "Next image" at bounding box center [308, 175] width 13 height 23
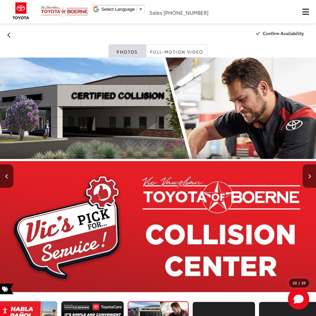
click at [305, 173] on button "Next image" at bounding box center [308, 175] width 13 height 23
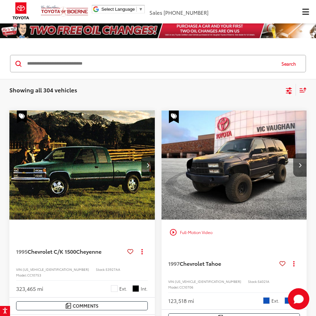
click at [301, 91] on icon "Select sort value" at bounding box center [302, 89] width 7 height 5
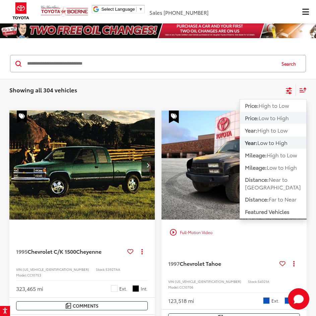
click at [279, 117] on span "Low to High" at bounding box center [273, 118] width 30 height 8
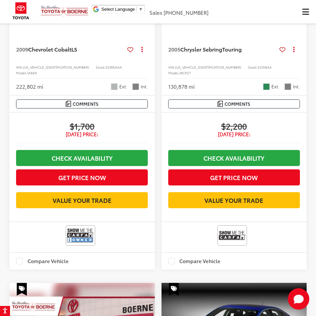
scroll to position [201, 0]
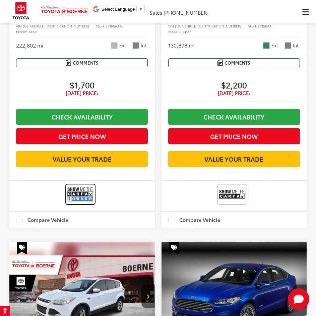
click at [87, 191] on img at bounding box center [80, 194] width 27 height 18
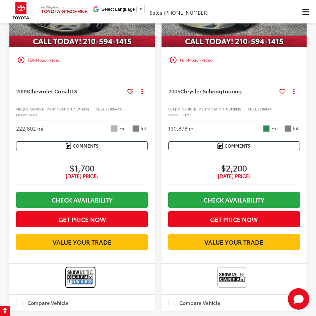
scroll to position [67, 0]
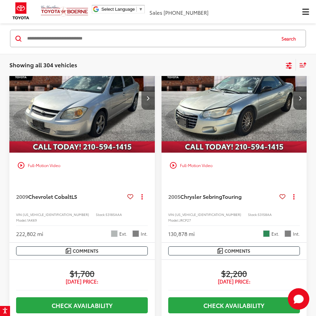
click at [151, 101] on button "Next image" at bounding box center [147, 97] width 13 height 23
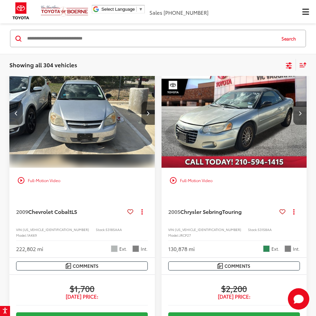
scroll to position [0, 0]
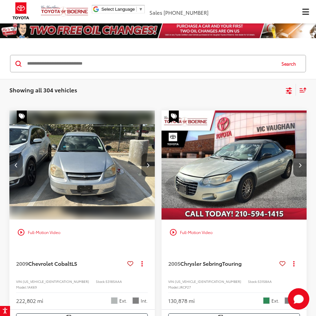
click at [149, 165] on icon "Next image" at bounding box center [147, 165] width 3 height 5
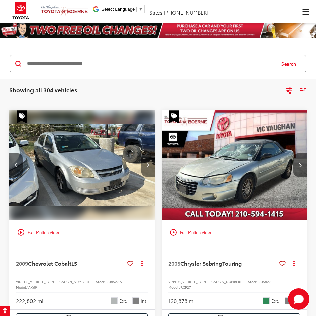
click at [148, 165] on icon "Next image" at bounding box center [147, 165] width 3 height 5
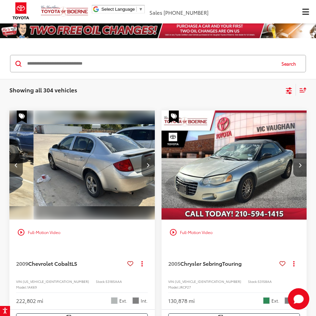
scroll to position [0, 438]
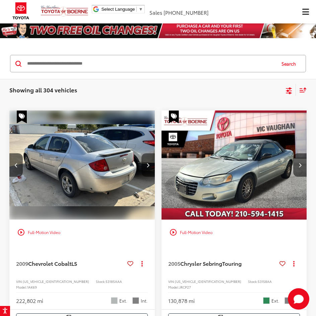
click at [147, 164] on icon "Next image" at bounding box center [147, 165] width 3 height 5
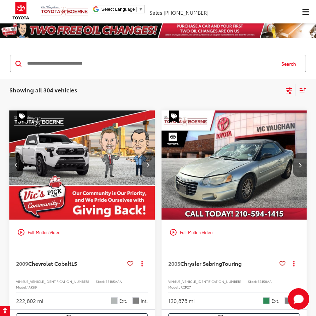
click at [147, 164] on icon "Next image" at bounding box center [147, 165] width 3 height 5
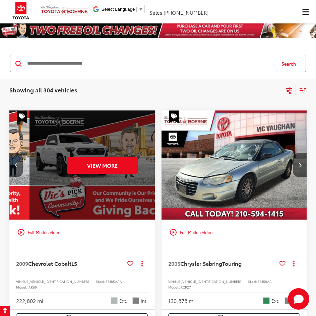
scroll to position [0, 731]
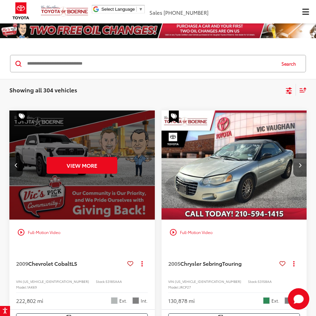
click at [147, 164] on div "View More" at bounding box center [82, 164] width 146 height 109
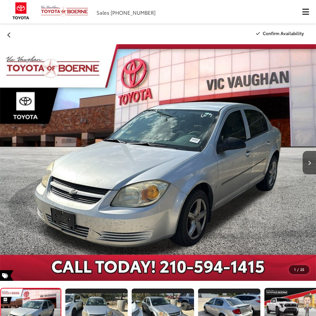
scroll to position [134, 0]
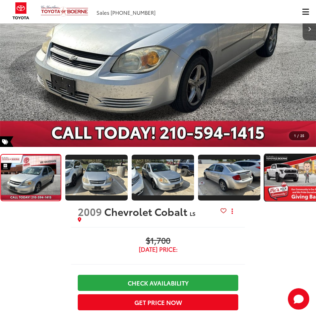
click at [297, 174] on img "Expand Photo 4" at bounding box center [295, 178] width 64 height 48
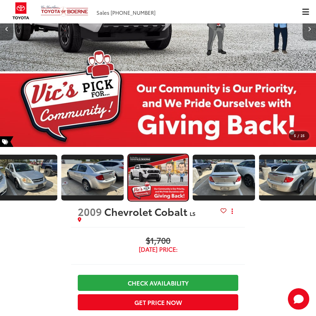
scroll to position [0, 0]
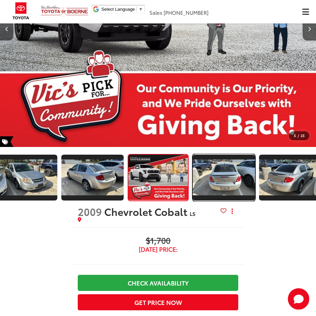
click at [219, 176] on img "Expand Photo 5" at bounding box center [224, 178] width 64 height 36
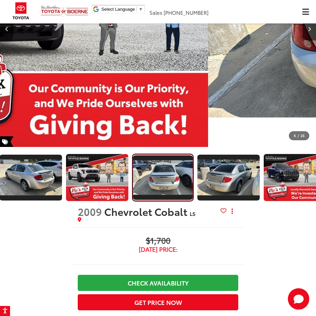
scroll to position [0, 204]
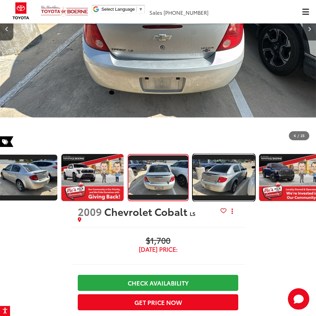
click at [226, 177] on img "Expand Photo 6" at bounding box center [224, 178] width 64 height 36
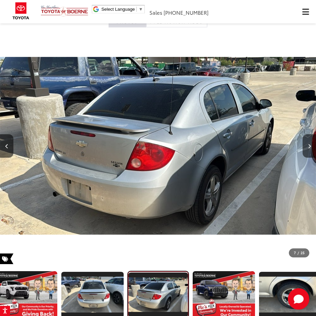
scroll to position [80, 0]
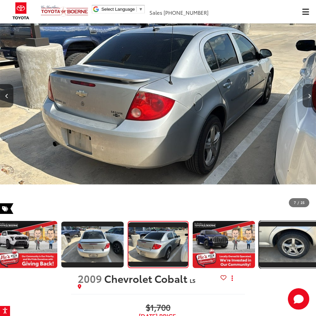
click at [280, 240] on img "Expand Photo 8" at bounding box center [290, 245] width 64 height 36
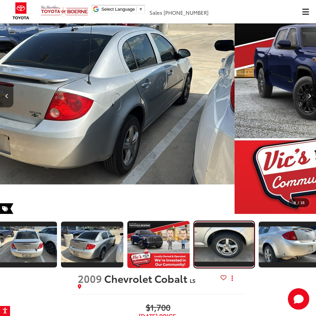
scroll to position [0, 403]
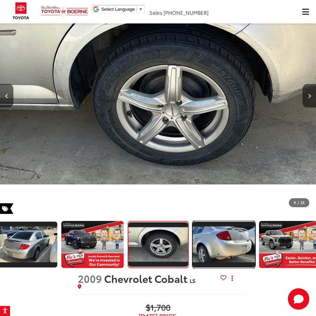
click at [204, 241] on img "Expand Photo 9" at bounding box center [224, 245] width 64 height 36
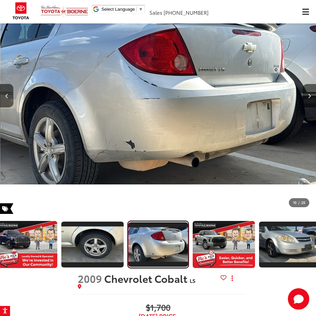
scroll to position [0, 2840]
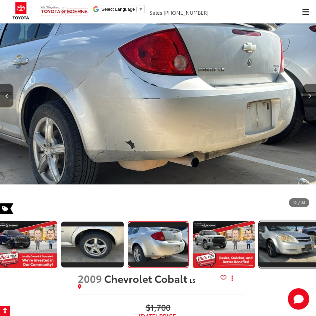
click at [284, 251] on img "Expand Photo 11" at bounding box center [290, 245] width 64 height 36
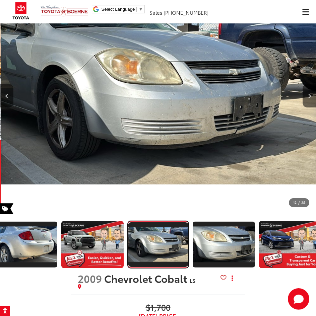
scroll to position [0, 3471]
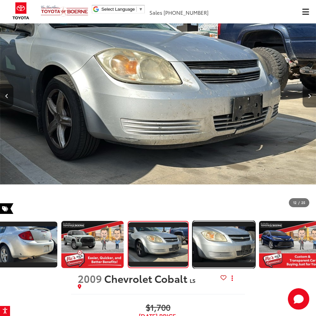
click at [237, 251] on img "Expand Photo 12" at bounding box center [224, 245] width 64 height 36
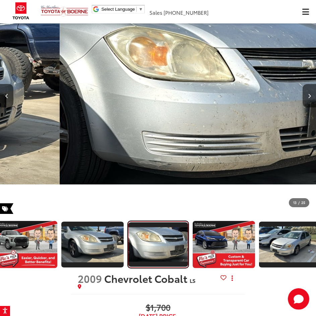
scroll to position [0, 3787]
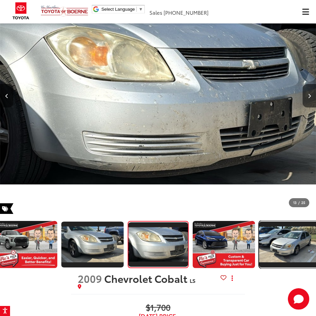
click at [274, 240] on img "Expand Photo 14" at bounding box center [290, 245] width 64 height 36
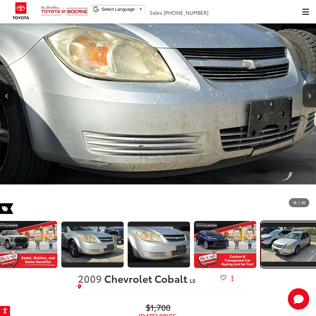
scroll to position [0, 0]
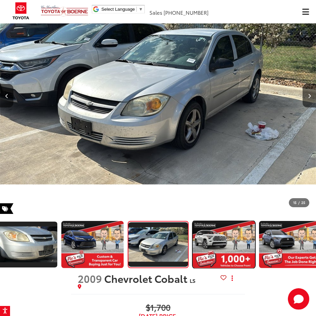
click at [227, 264] on img "Expand Photo 15" at bounding box center [224, 245] width 64 height 48
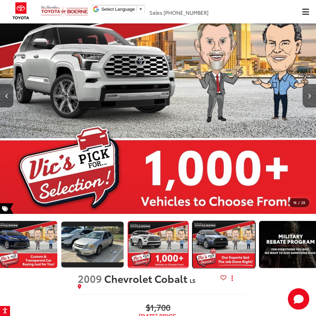
click at [227, 251] on img "Expand Photo 16" at bounding box center [224, 245] width 64 height 48
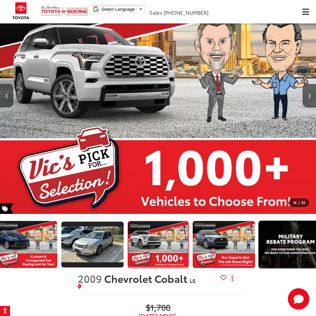
click at [291, 248] on img "Expand Photo 17" at bounding box center [290, 245] width 64 height 48
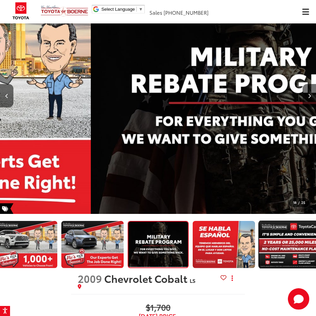
click at [291, 248] on img "Expand Photo 19" at bounding box center [290, 245] width 64 height 48
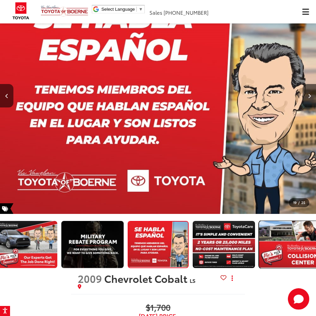
click at [286, 246] on img "Expand Photo 20" at bounding box center [290, 245] width 64 height 48
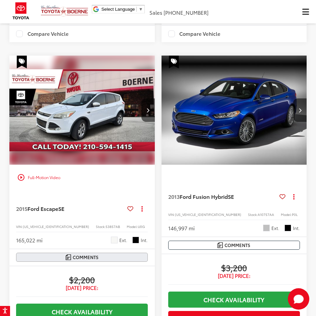
scroll to position [402, 0]
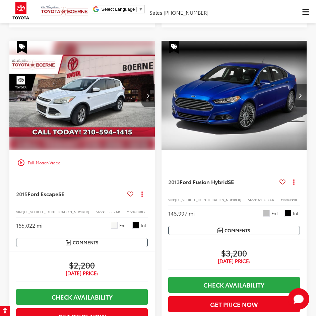
click at [298, 93] on icon "Next image" at bounding box center [299, 95] width 3 height 5
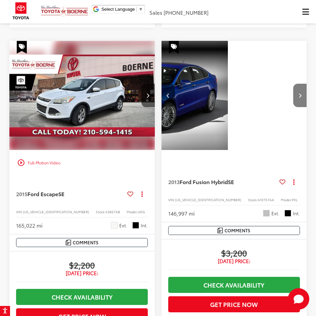
scroll to position [0, 146]
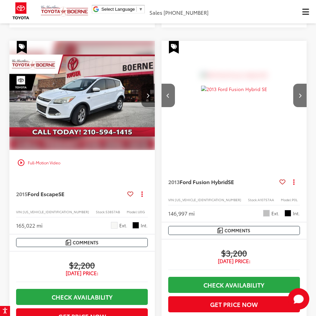
click at [146, 85] on button "Next image" at bounding box center [147, 95] width 13 height 23
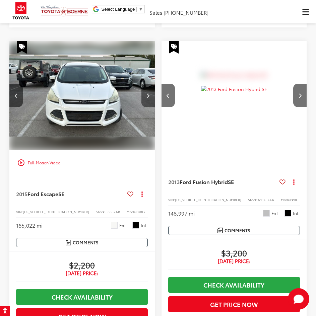
click at [146, 85] on button "Next image" at bounding box center [147, 95] width 13 height 23
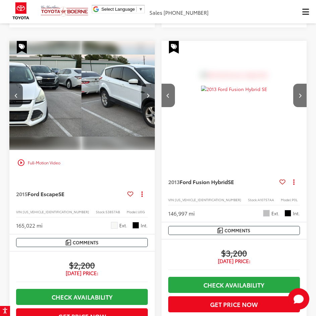
scroll to position [0, 292]
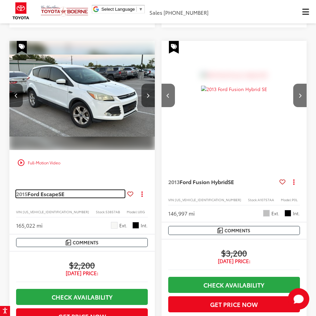
click at [47, 190] on span "Ford Escape" at bounding box center [42, 194] width 31 height 8
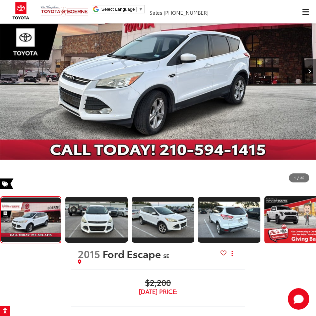
scroll to position [147, 0]
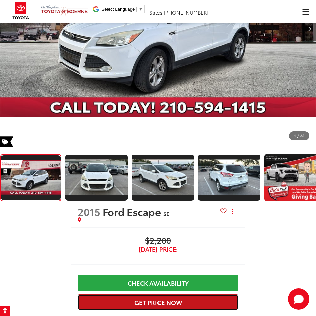
click at [193, 294] on button "Get Price Now" at bounding box center [158, 302] width 160 height 16
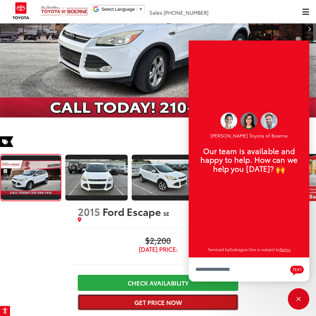
scroll to position [8, 0]
click at [165, 294] on button "Get Price Now" at bounding box center [158, 302] width 160 height 16
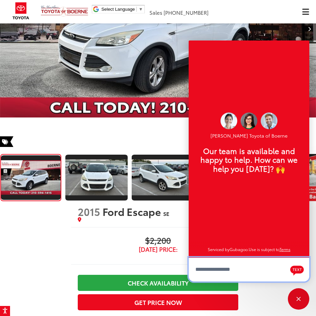
click at [245, 271] on textarea "Type your message" at bounding box center [248, 269] width 120 height 24
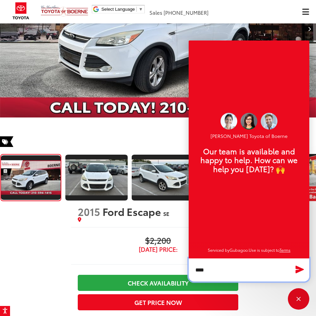
type textarea "*****"
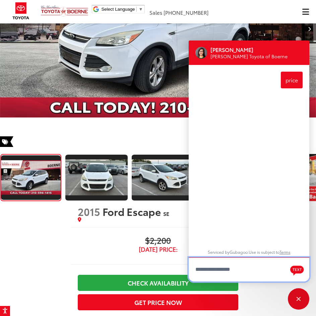
scroll to position [0, 0]
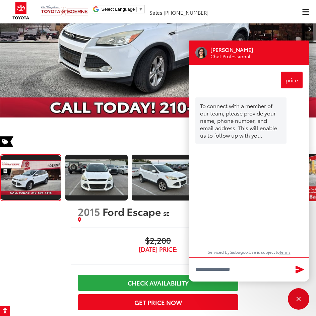
click at [296, 294] on div "Close" at bounding box center [297, 298] width 21 height 21
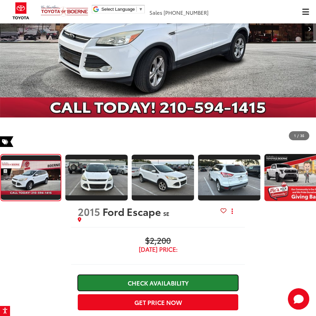
click at [172, 275] on link "Check Availability" at bounding box center [158, 283] width 160 height 16
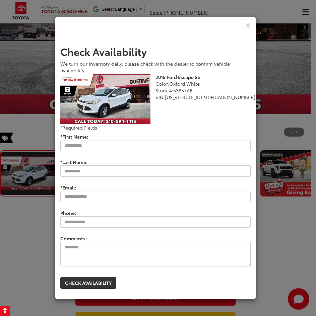
click at [260, 124] on div "Check Availability We turn our inventory daily, please check with the dealer to…" at bounding box center [158, 158] width 316 height 316
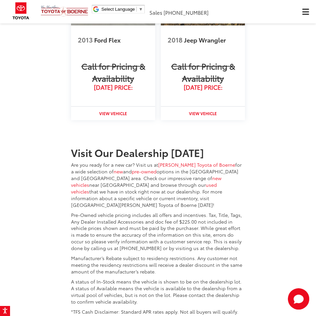
scroll to position [1574, 0]
